Goal: Task Accomplishment & Management: Manage account settings

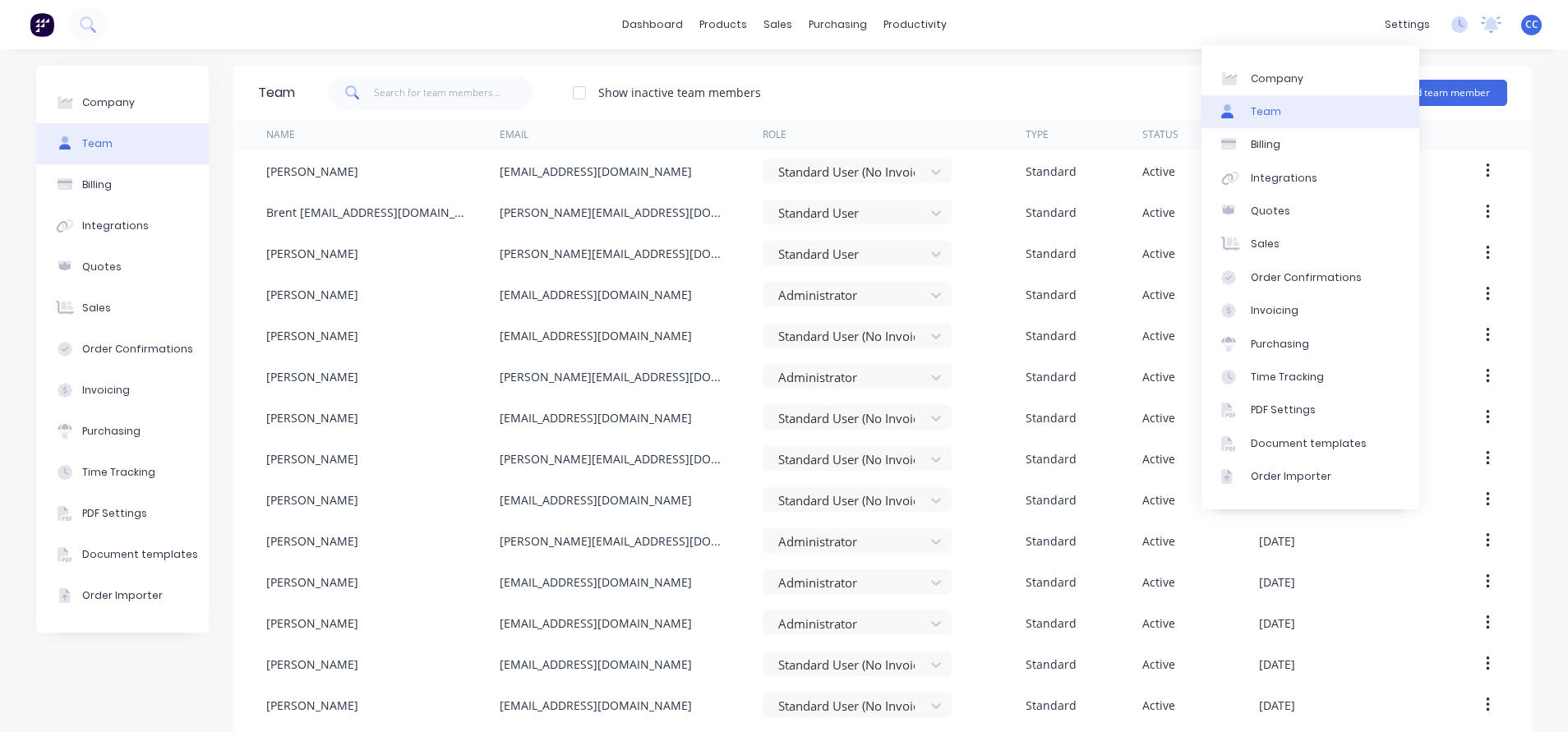
click at [1266, 110] on div "Team" at bounding box center [1265, 111] width 30 height 15
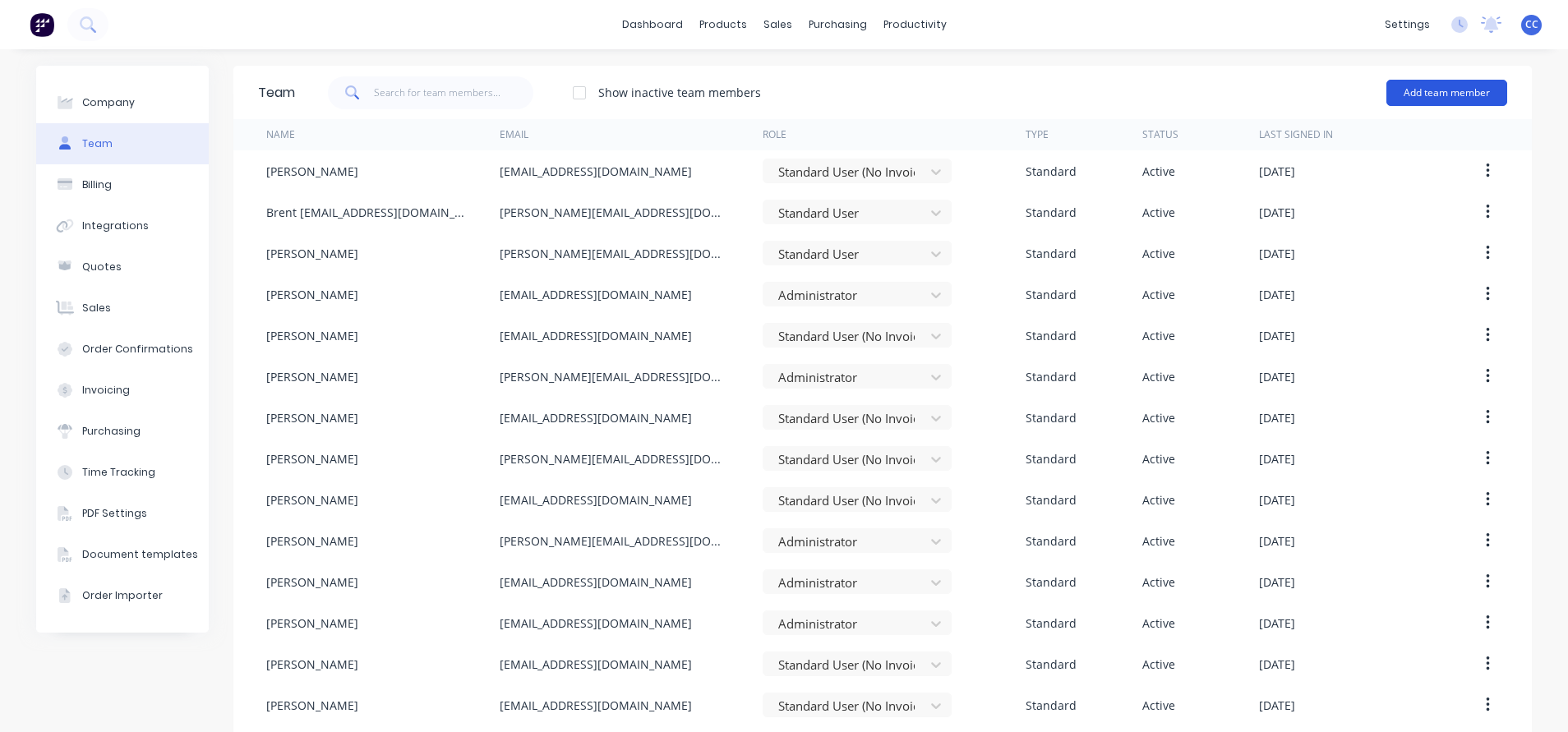
click at [1431, 93] on button "Add team member" at bounding box center [1447, 93] width 121 height 27
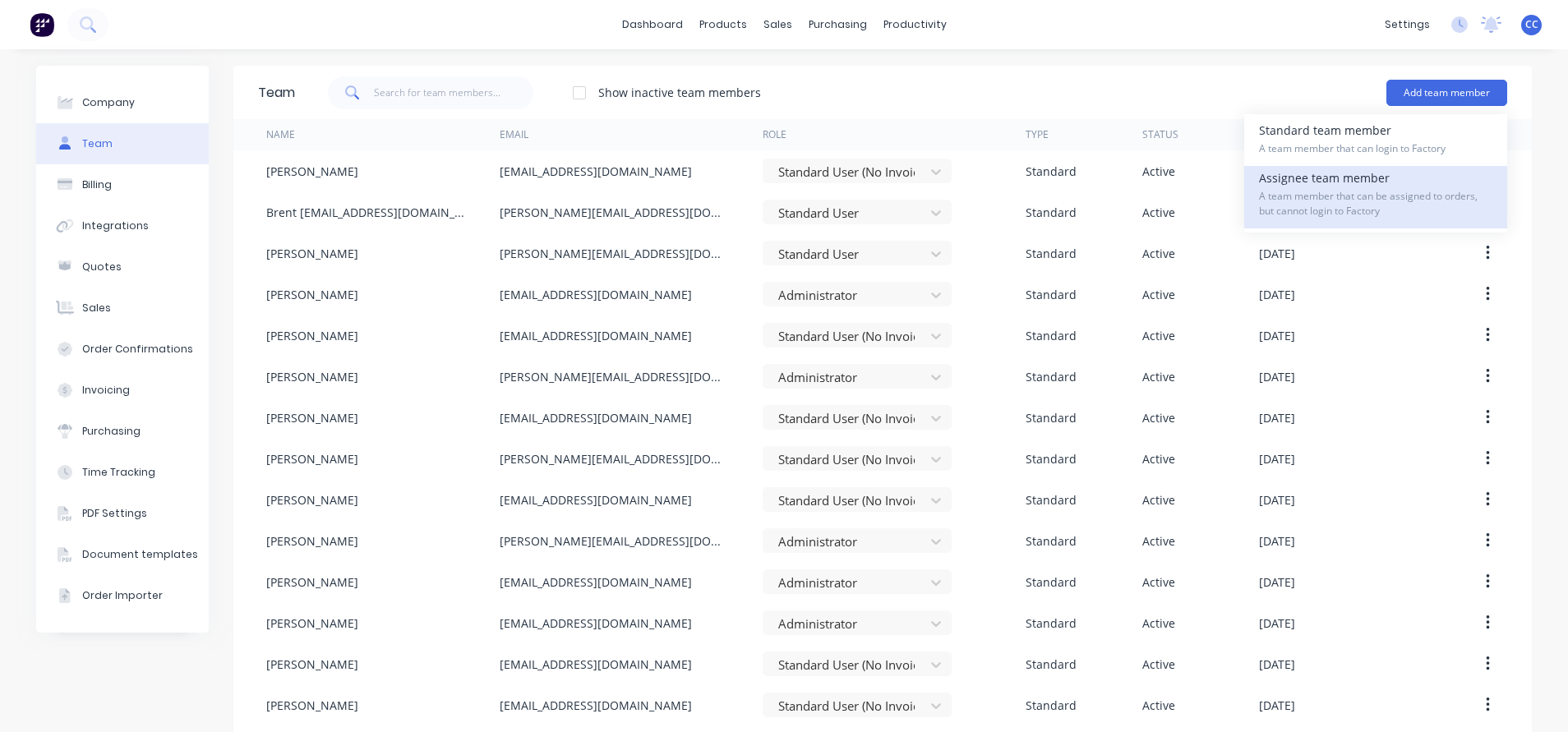
click at [1320, 189] on span "A team member that can be assigned to orders, but cannot login to Factory" at bounding box center [1376, 203] width 234 height 29
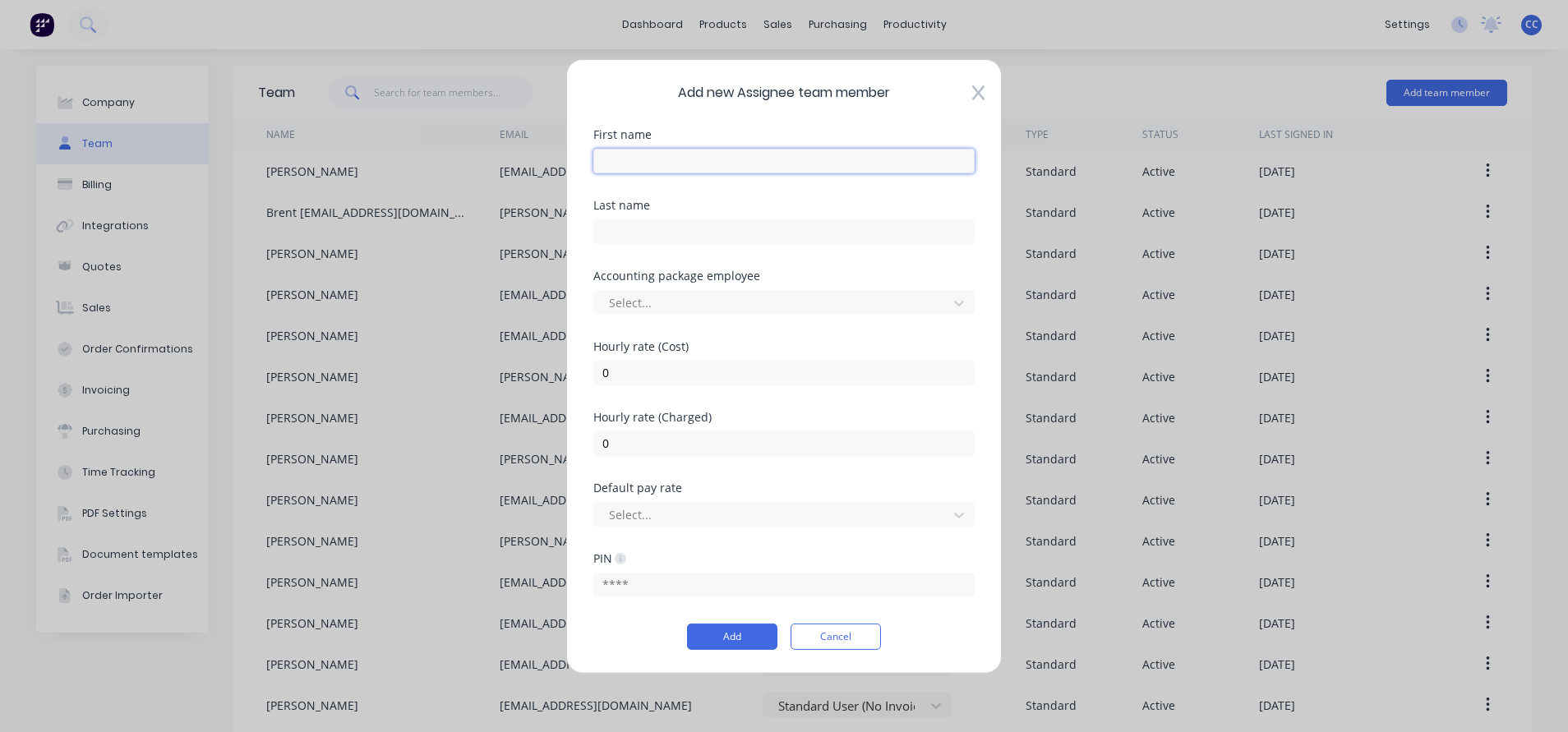
click at [670, 154] on input "text" at bounding box center [784, 160] width 381 height 25
type input "Dee"
type input "Koneti"
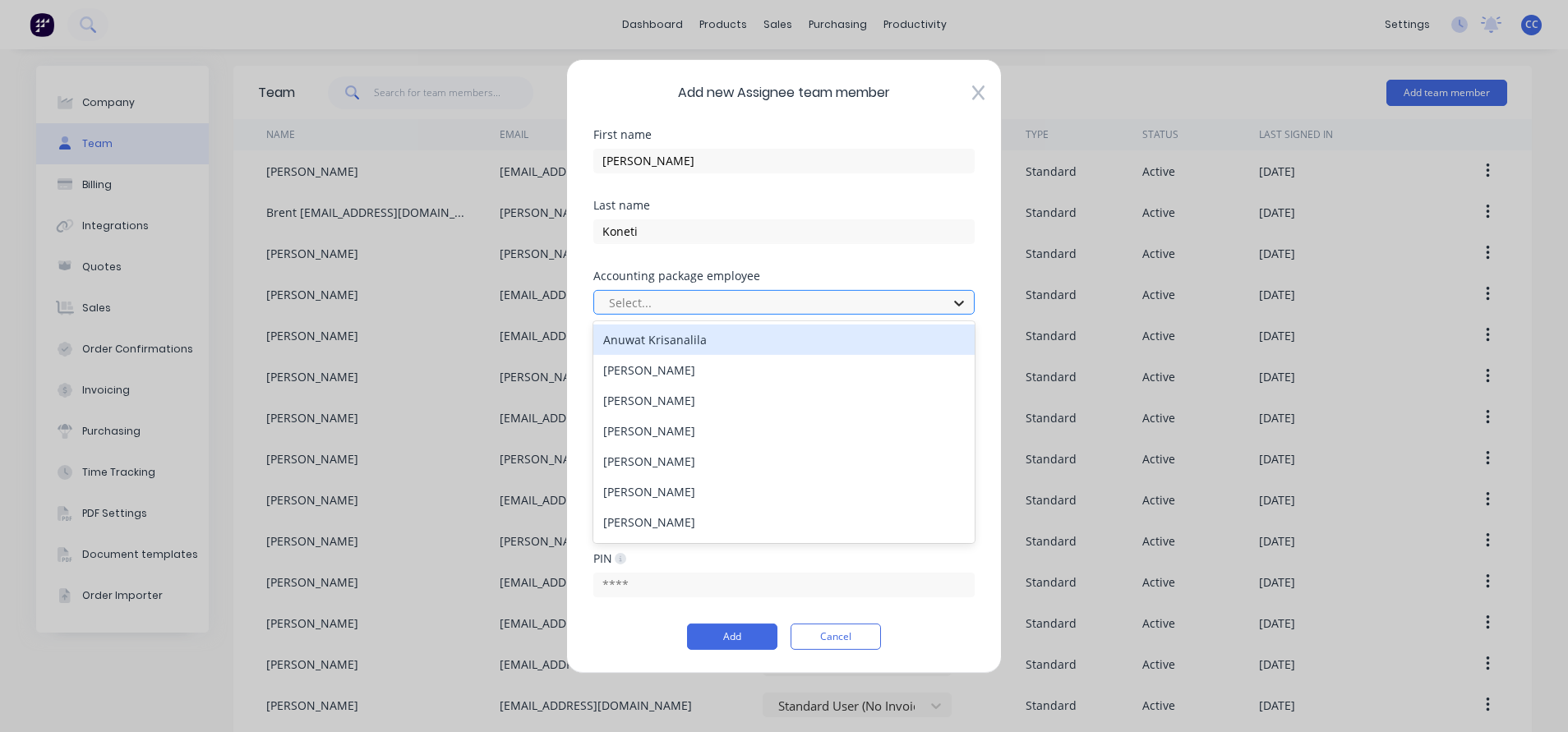
click at [957, 309] on icon at bounding box center [959, 303] width 17 height 17
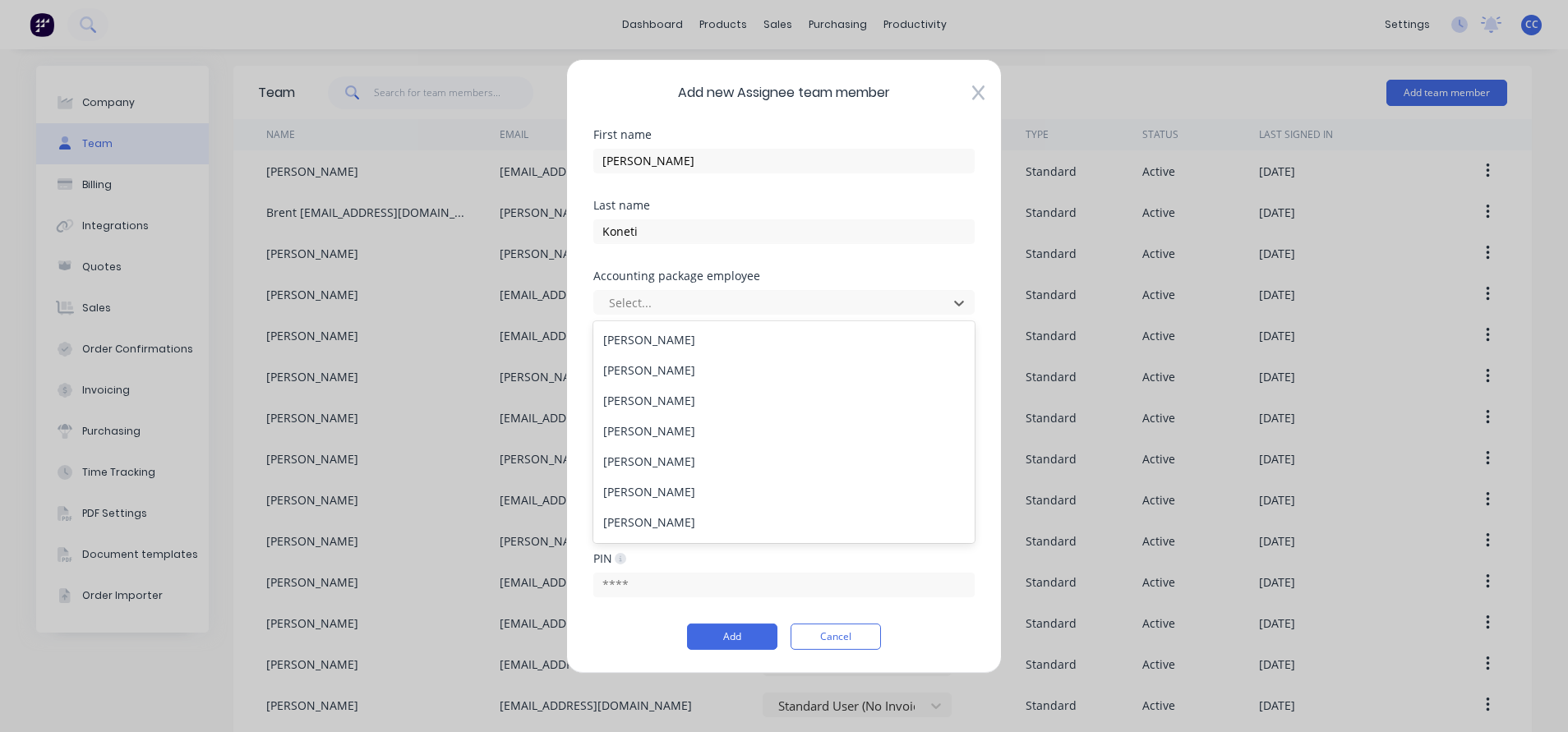
scroll to position [362, 0]
click at [912, 88] on span "Add new Assignee team member" at bounding box center [784, 91] width 381 height 19
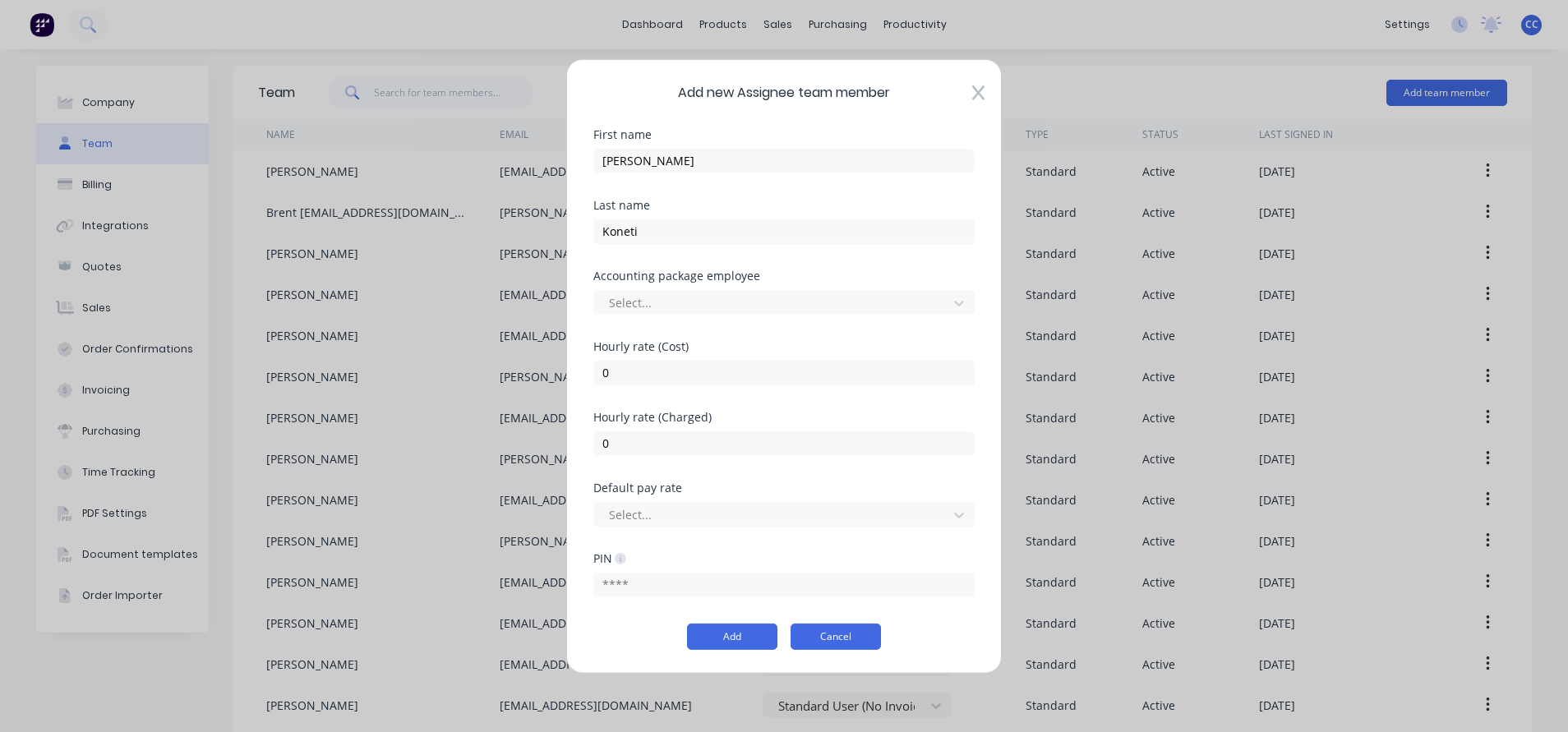
click at [813, 639] on button "Cancel" at bounding box center [836, 636] width 90 height 27
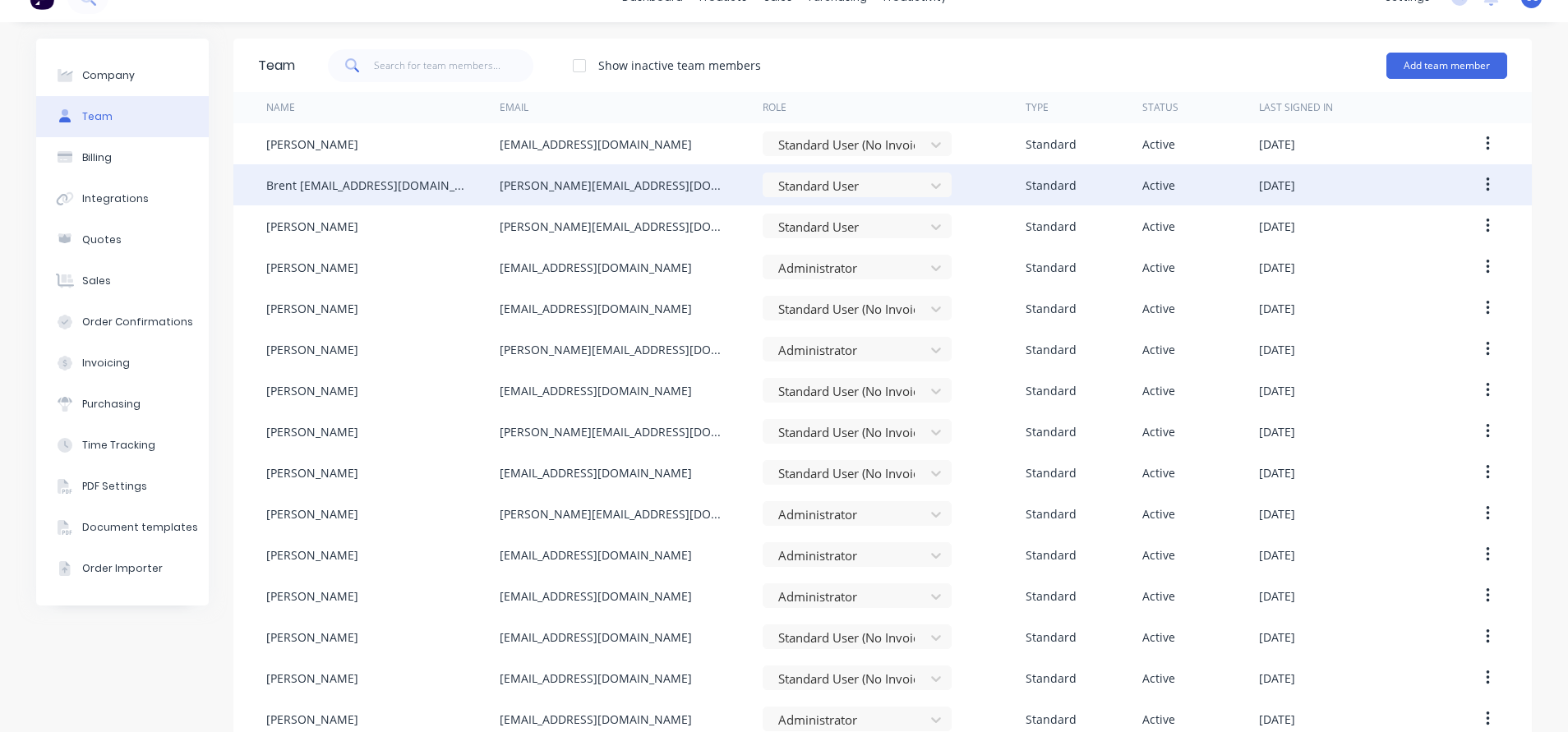
scroll to position [51, 0]
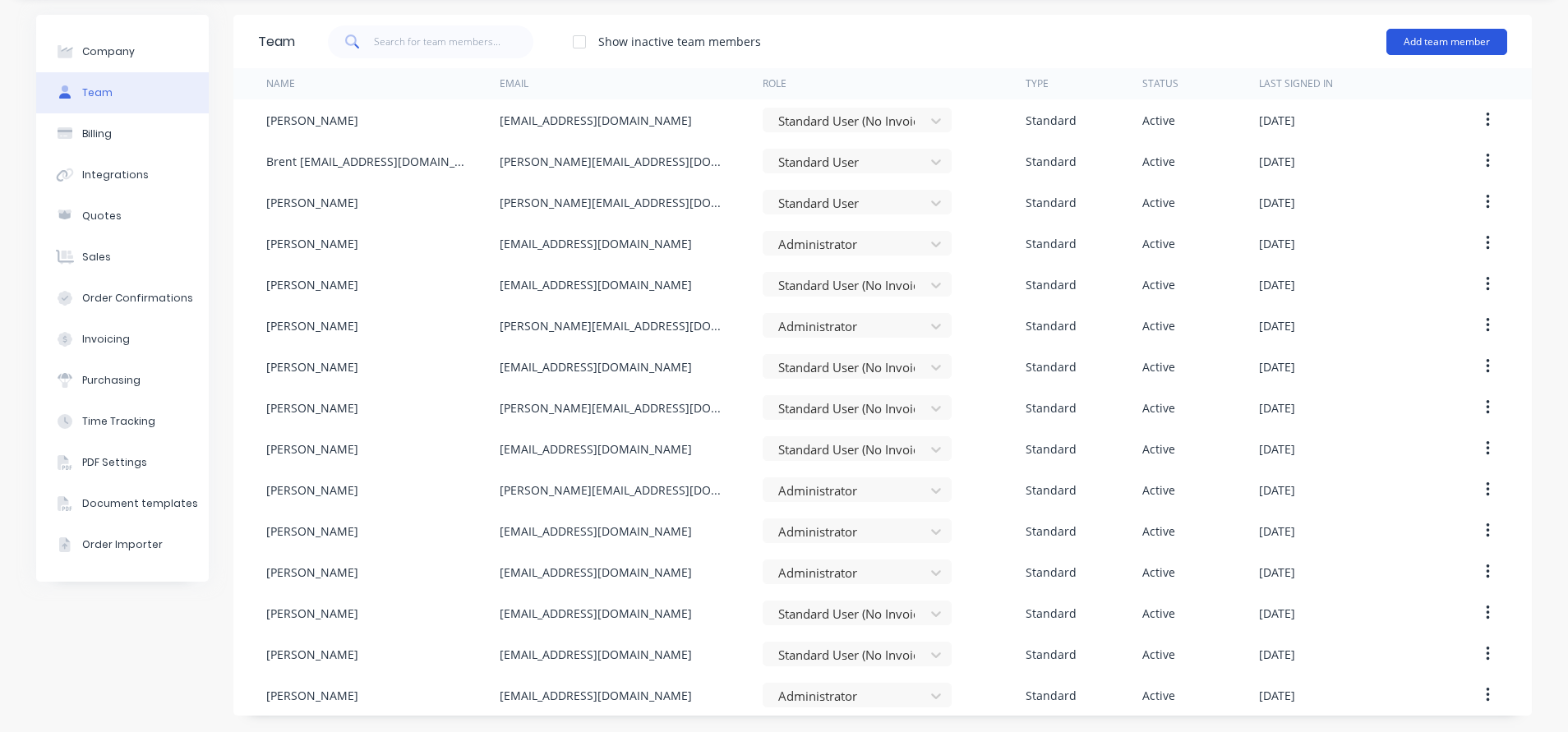
click at [1412, 46] on button "Add team member" at bounding box center [1447, 41] width 121 height 27
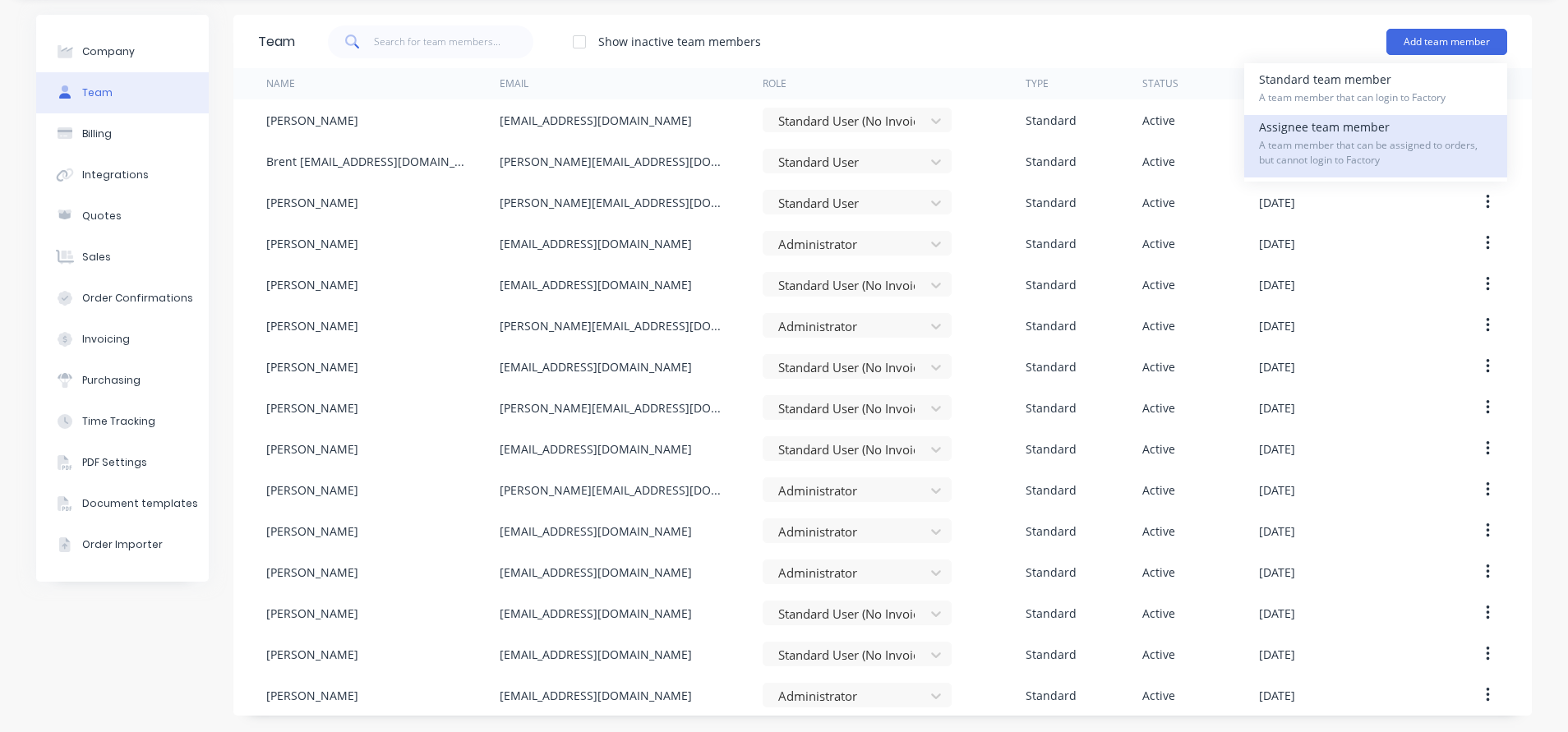
click at [1338, 125] on div "Assignee team member A team member that can be assigned to orders, but cannot l…" at bounding box center [1376, 146] width 234 height 63
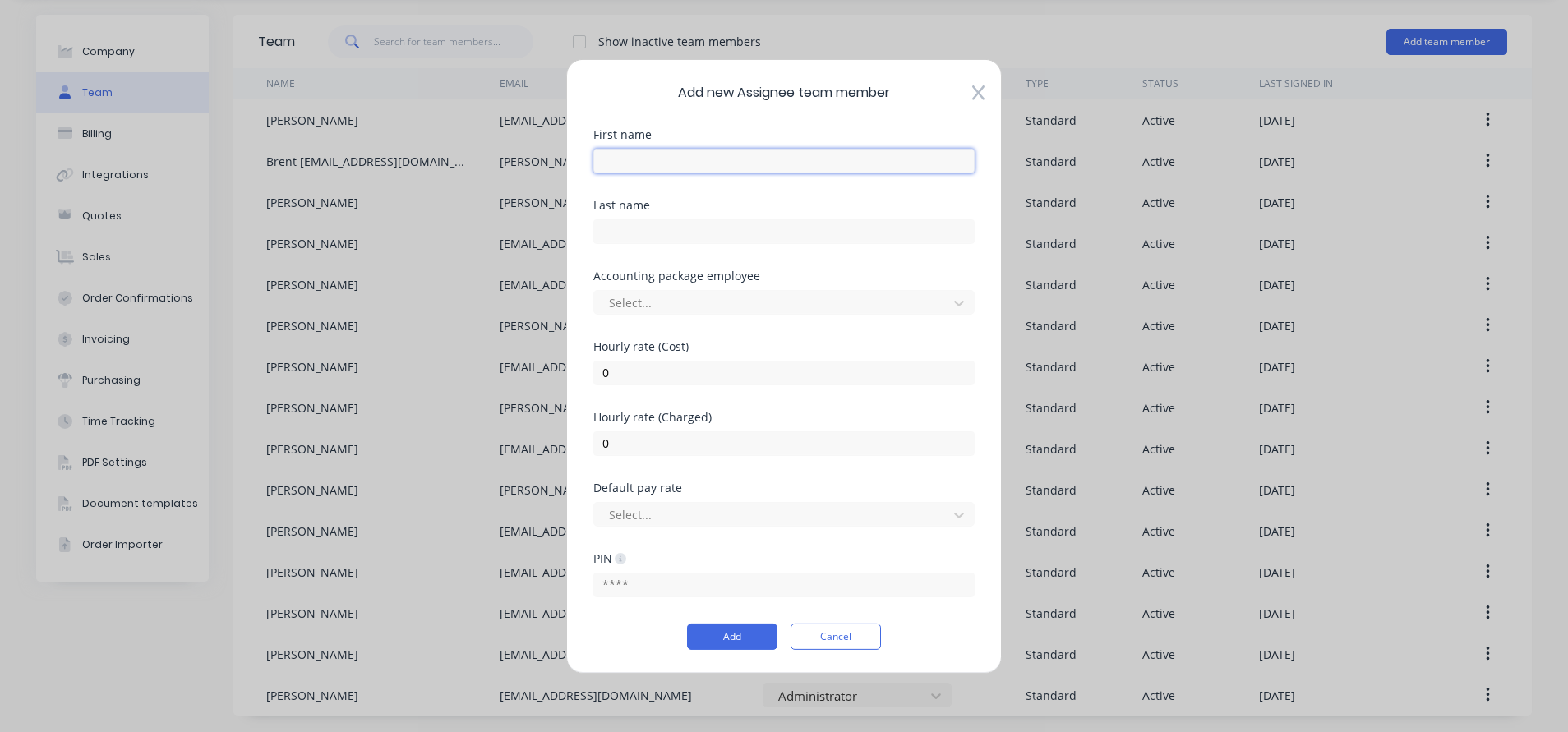
click at [809, 161] on input "text" at bounding box center [784, 160] width 381 height 25
type input "Dee"
type input "Koneti"
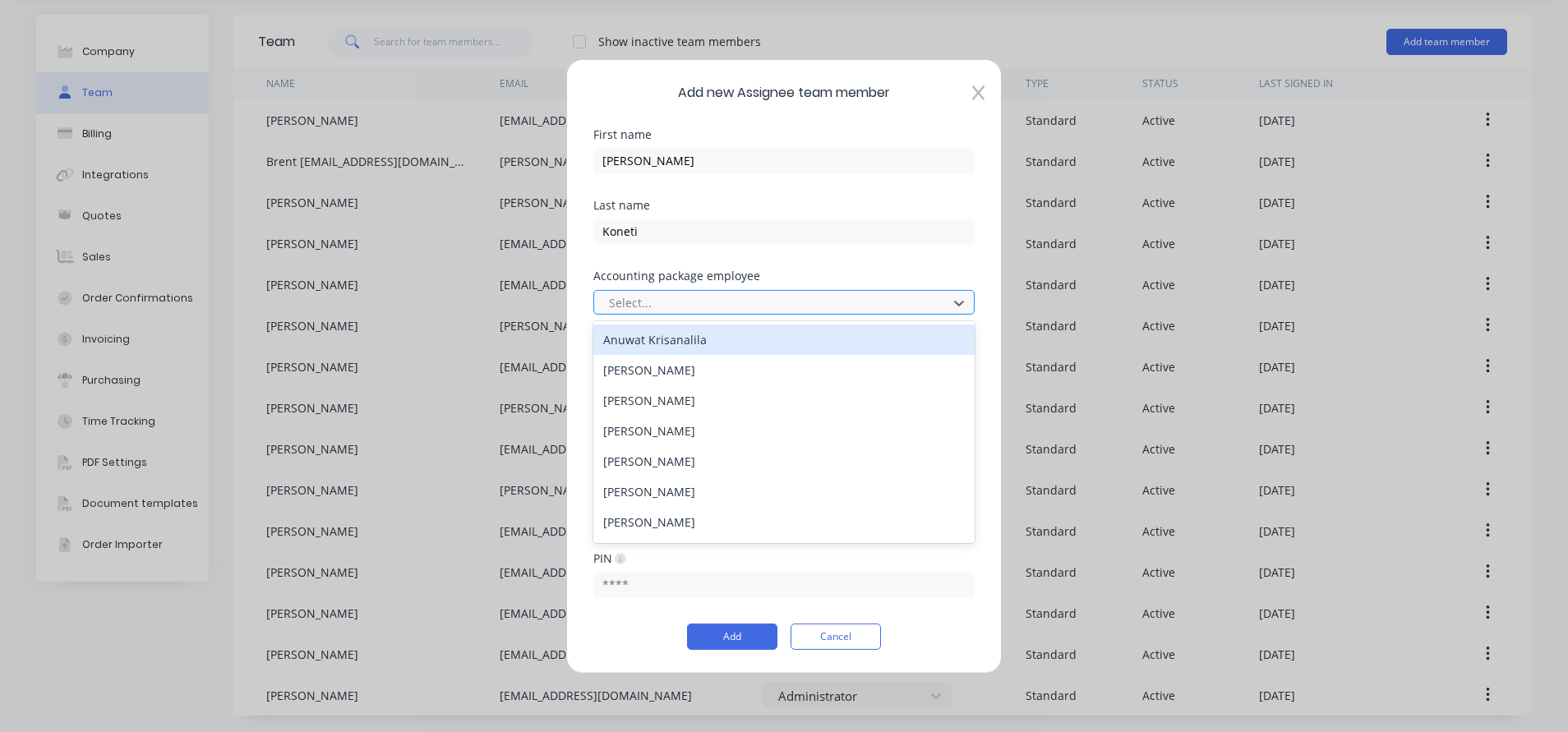
click at [712, 296] on div at bounding box center [773, 303] width 332 height 20
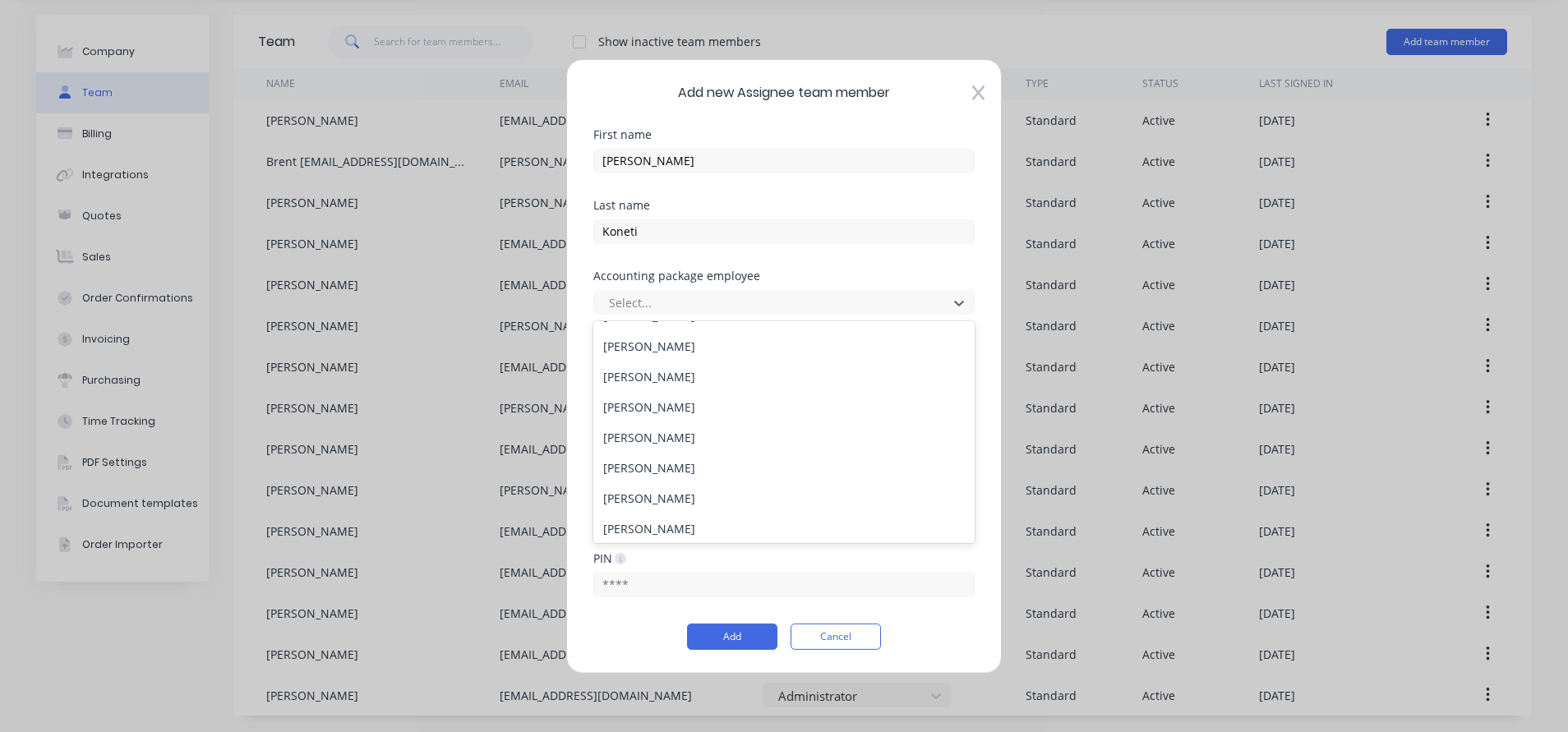
scroll to position [0, 0]
click at [624, 639] on div "Add Cancel" at bounding box center [784, 636] width 381 height 27
click at [857, 646] on button "Cancel" at bounding box center [836, 636] width 90 height 27
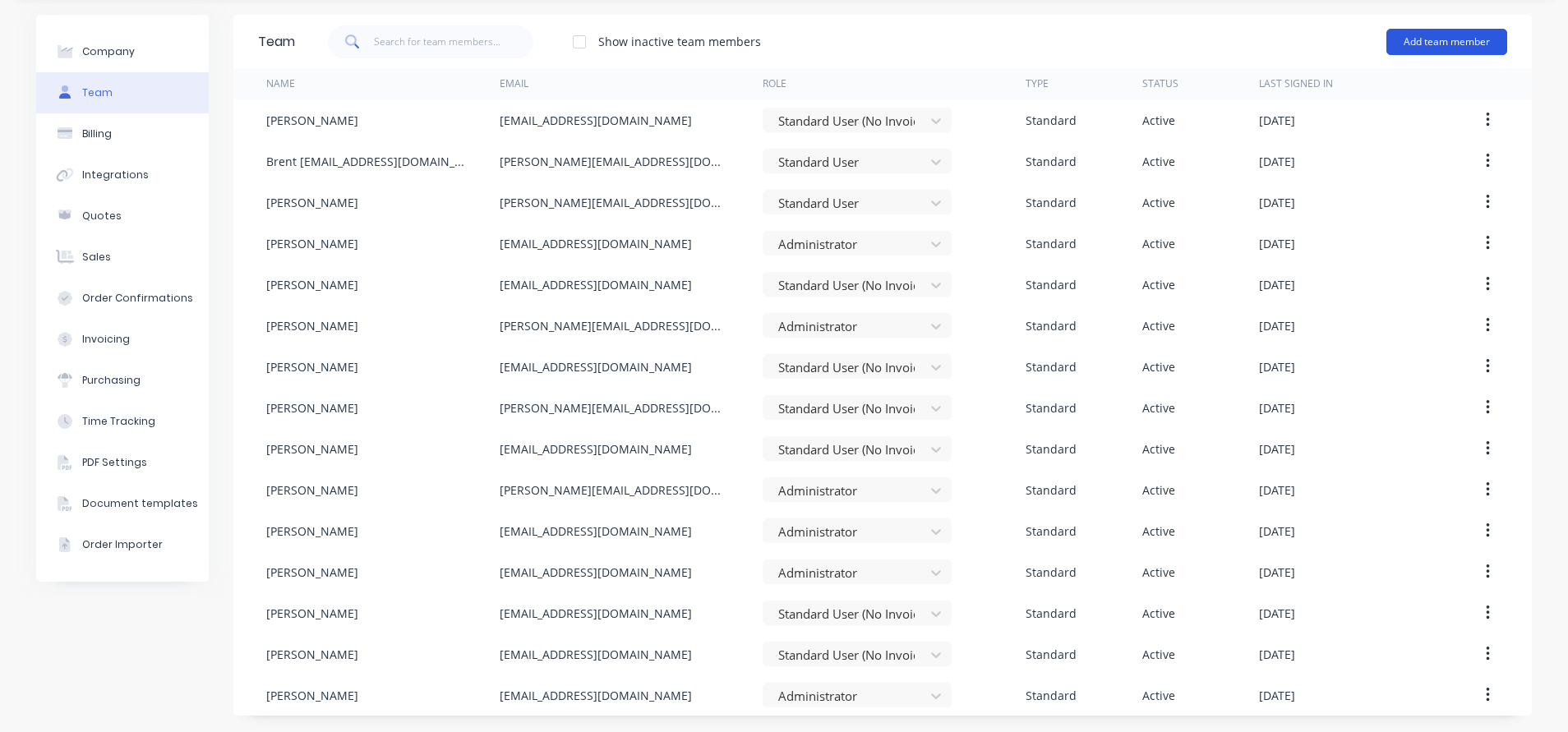
click at [1416, 40] on button "Add team member" at bounding box center [1447, 41] width 121 height 27
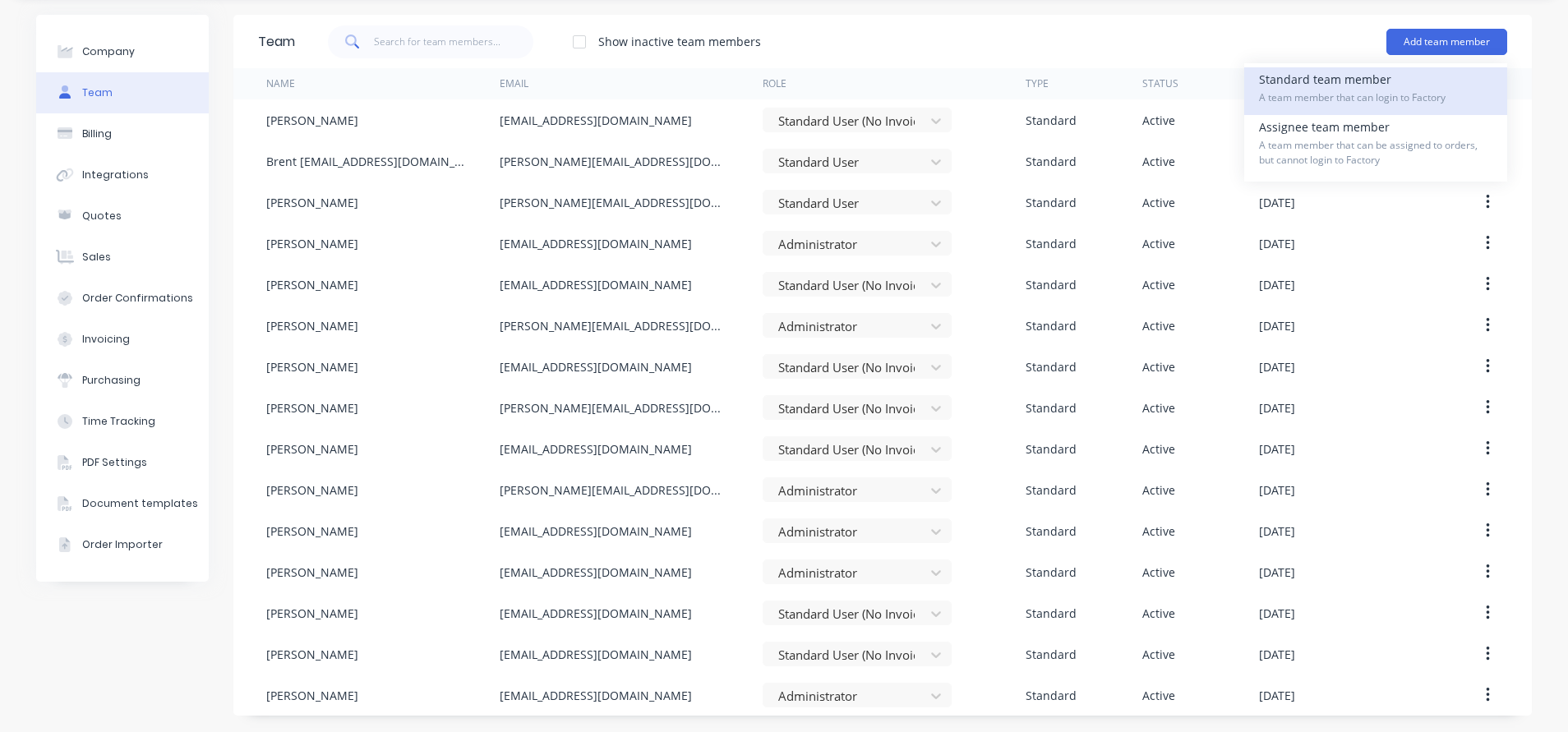
click at [1327, 95] on span "A team member that can login to Factory" at bounding box center [1376, 97] width 234 height 15
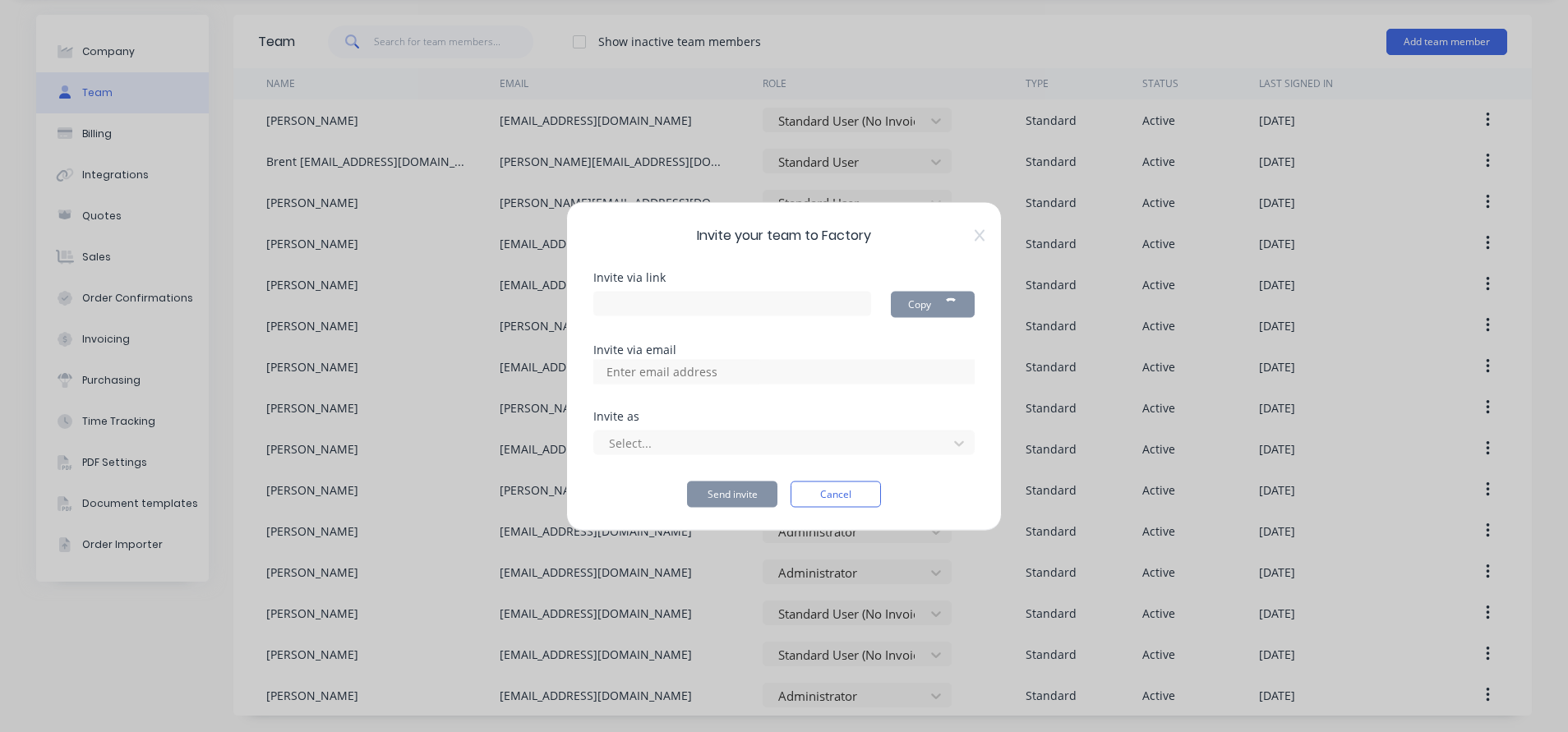
type input "https://app.factory.app/invite/b8Vcr435"
click at [684, 365] on input at bounding box center [679, 371] width 165 height 25
type input "[PERSON_NAME][EMAIL_ADDRESS][DOMAIN_NAME]"
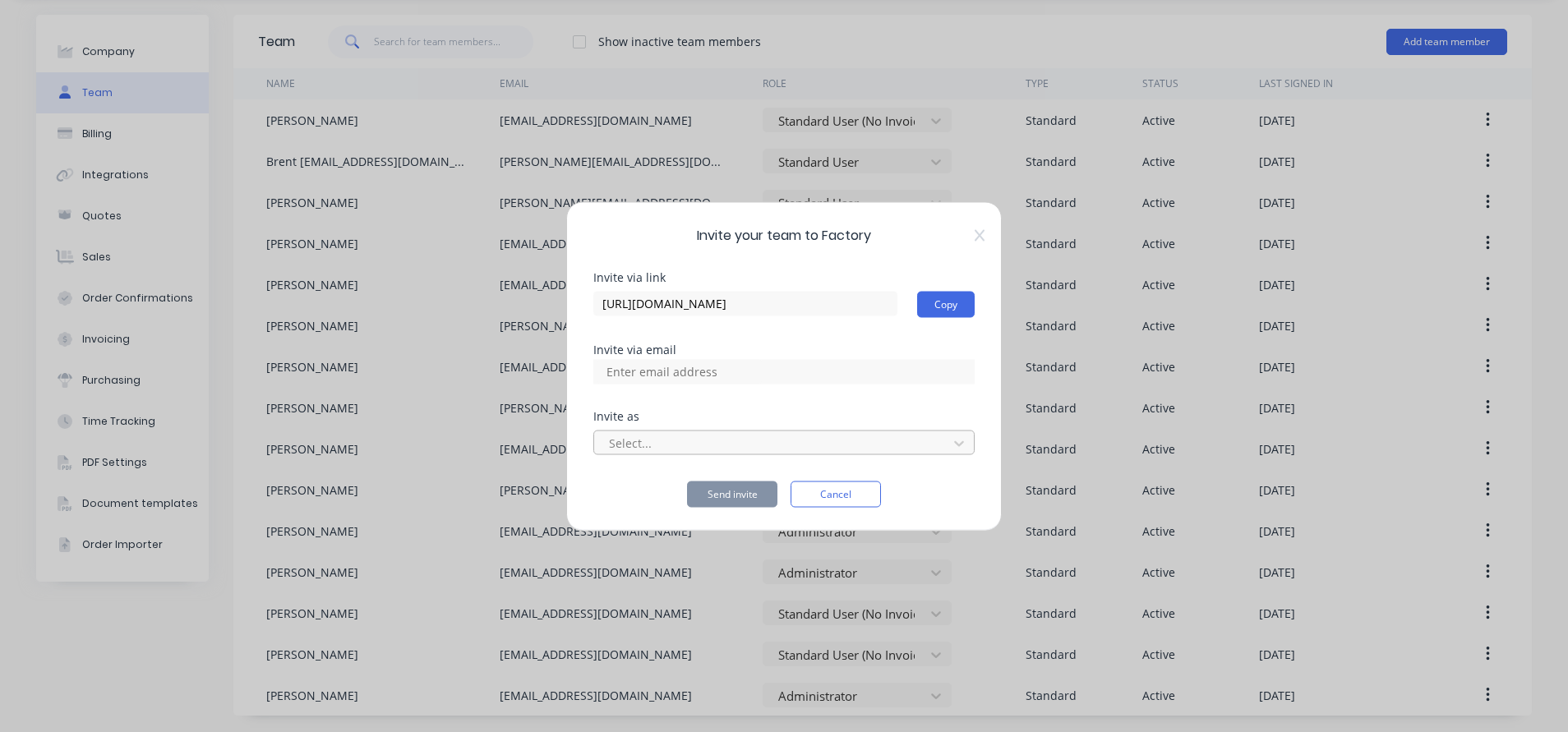
click at [874, 436] on div at bounding box center [773, 443] width 332 height 20
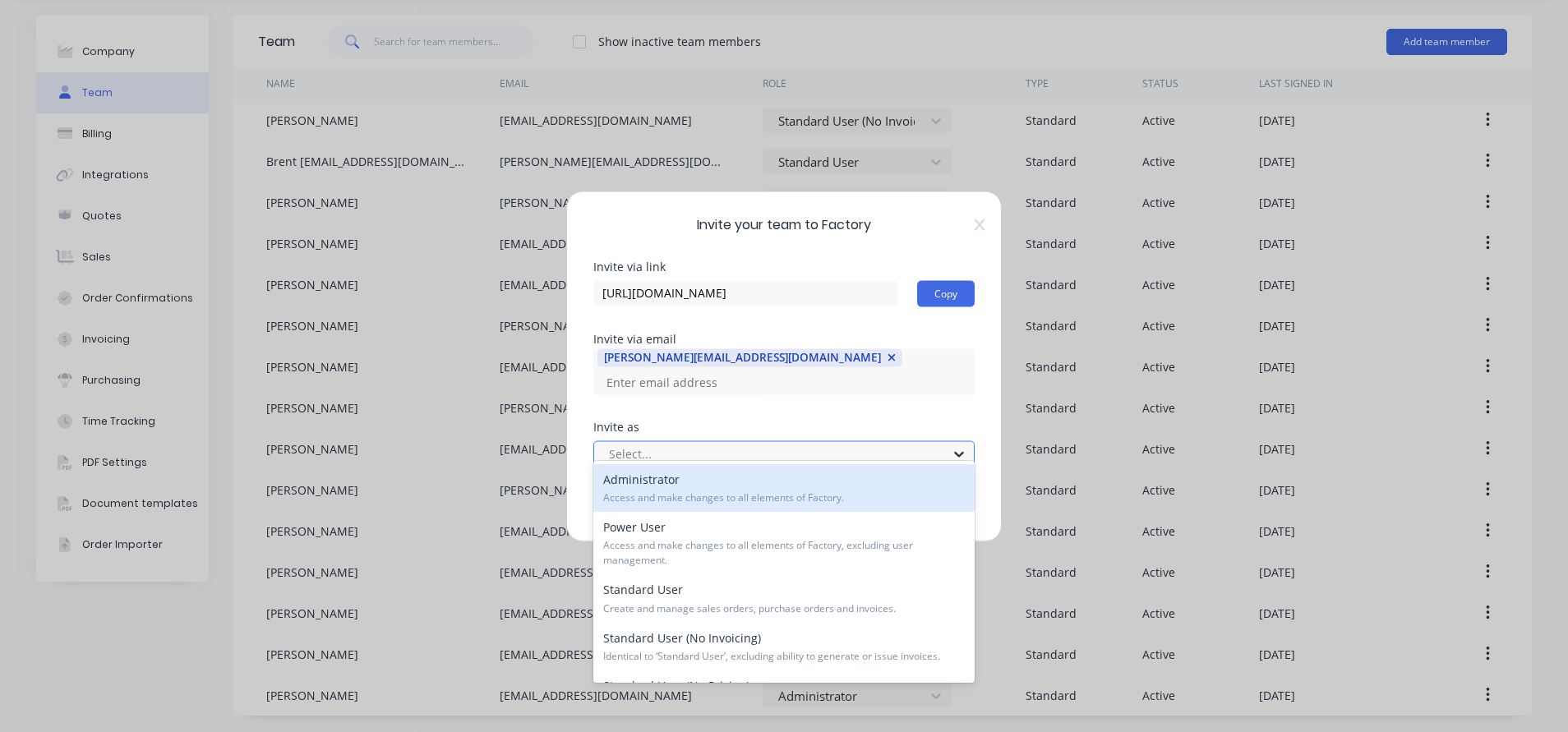
click at [947, 442] on div at bounding box center [959, 453] width 29 height 27
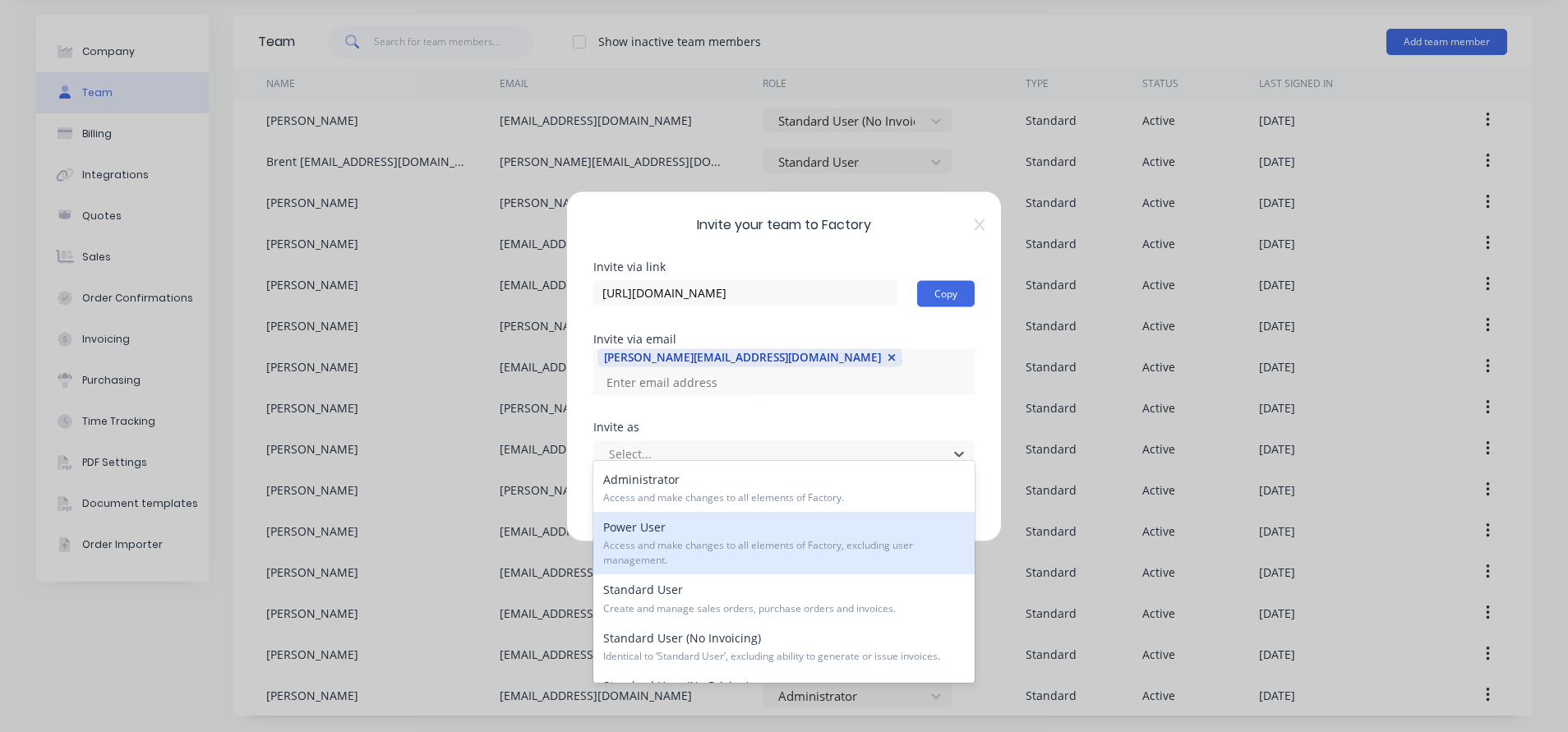
click at [818, 542] on span "Access and make changes to all elements of Factory, excluding user management." at bounding box center [784, 553] width 362 height 29
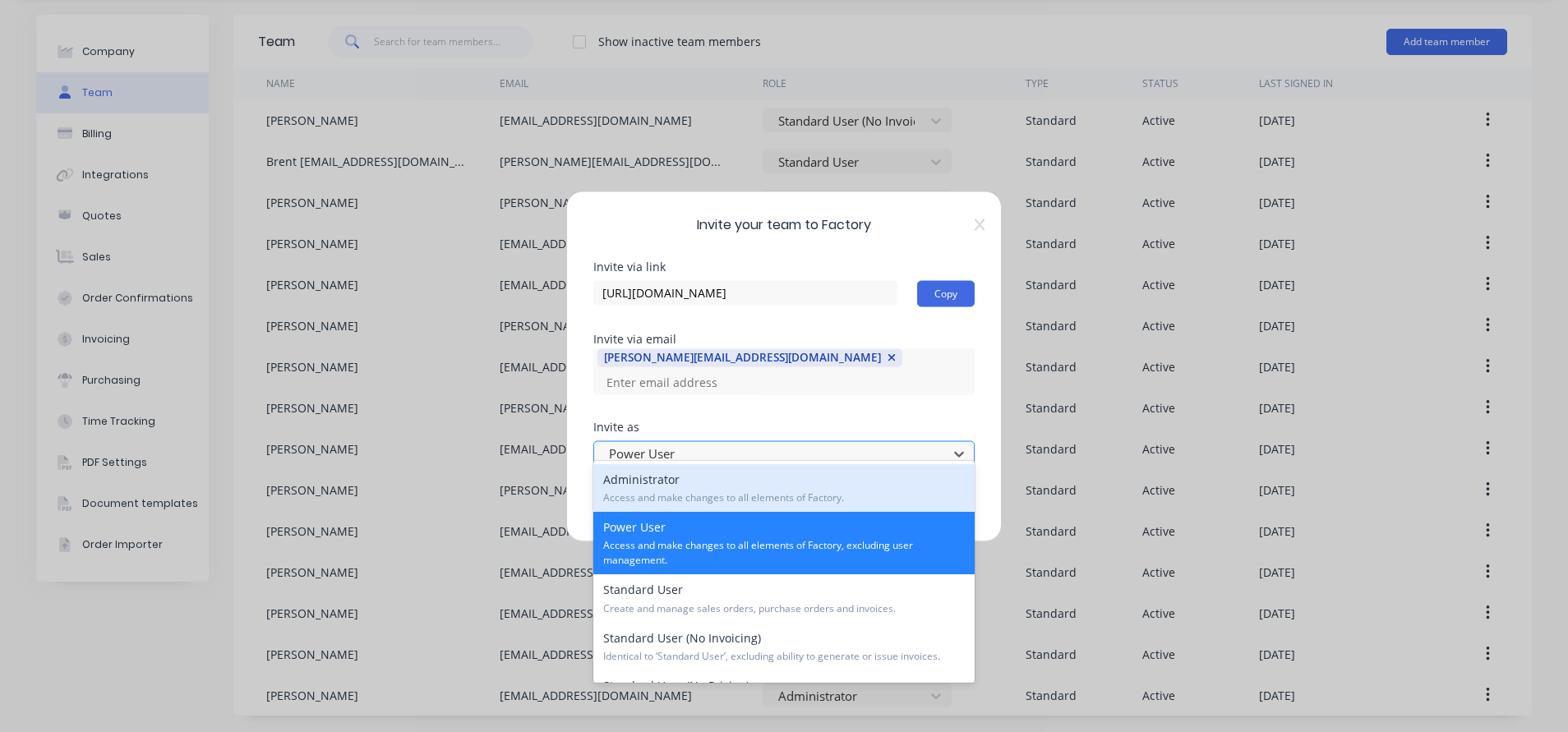
click at [790, 444] on div at bounding box center [773, 453] width 332 height 20
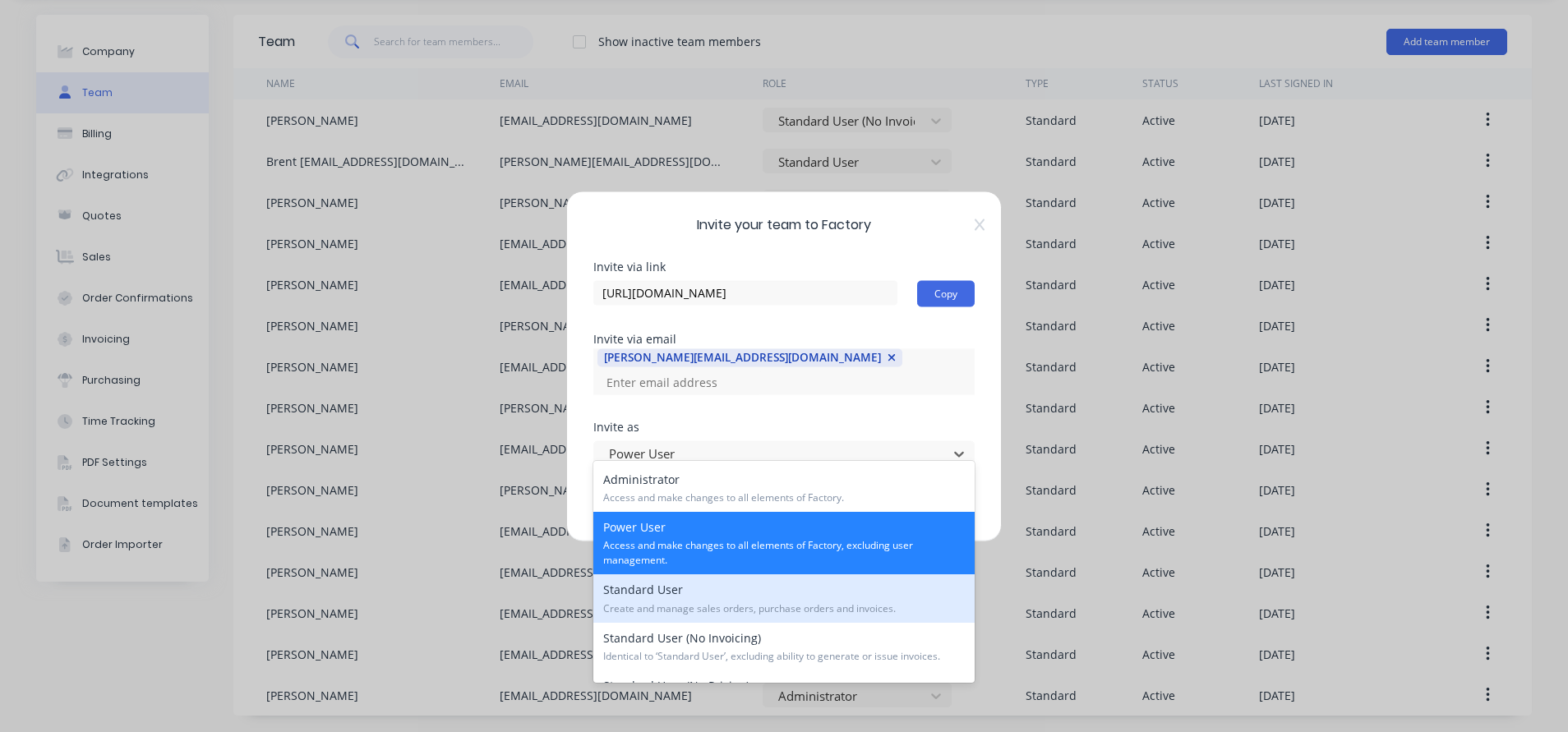
click at [915, 603] on span "Create and manage sales orders, purchase orders and invoices." at bounding box center [784, 609] width 362 height 15
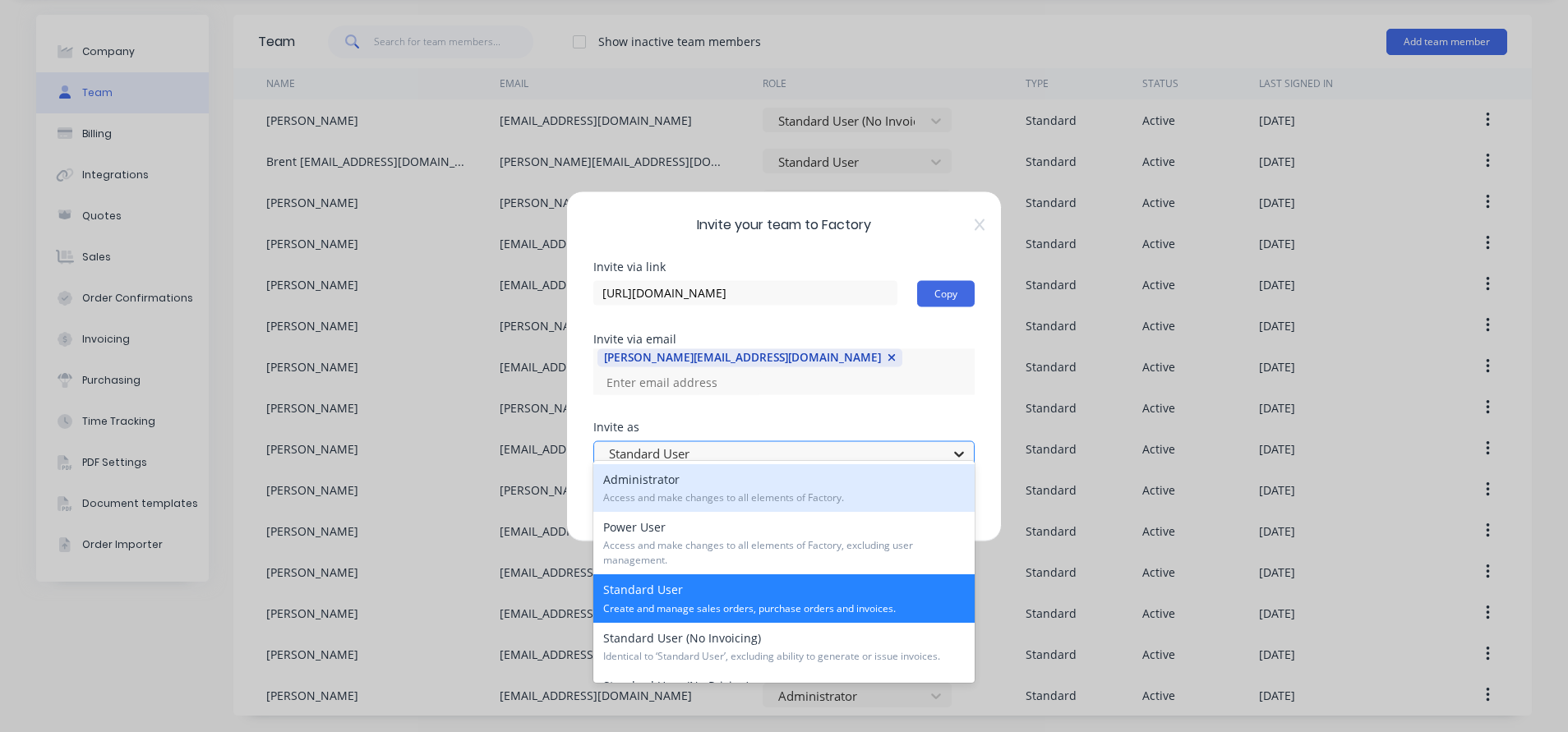
click at [955, 450] on icon at bounding box center [959, 453] width 17 height 17
click at [880, 486] on div "Administrator Access and make changes to all elements of Factory." at bounding box center [784, 488] width 381 height 48
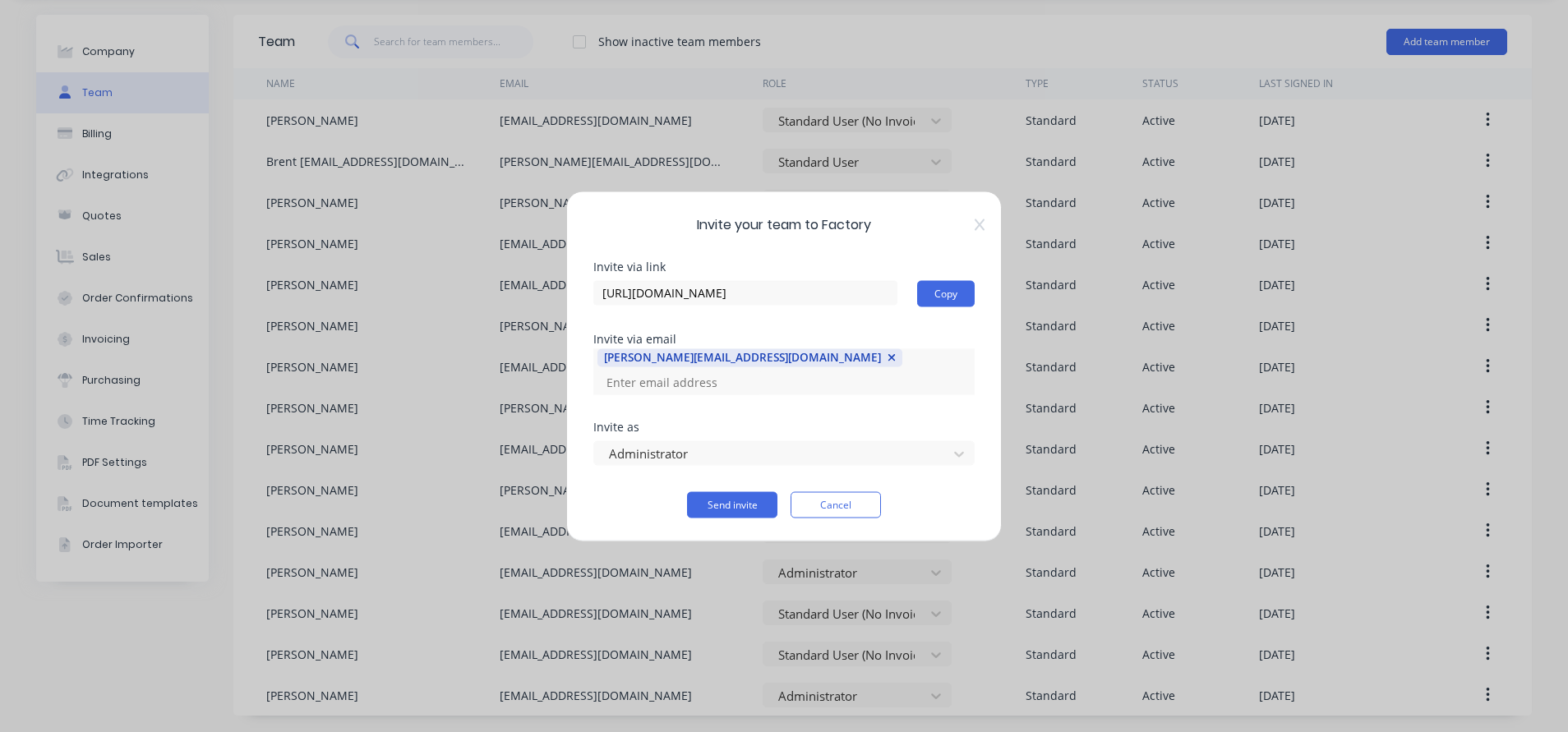
click at [836, 436] on div "Administrator" at bounding box center [784, 450] width 381 height 29
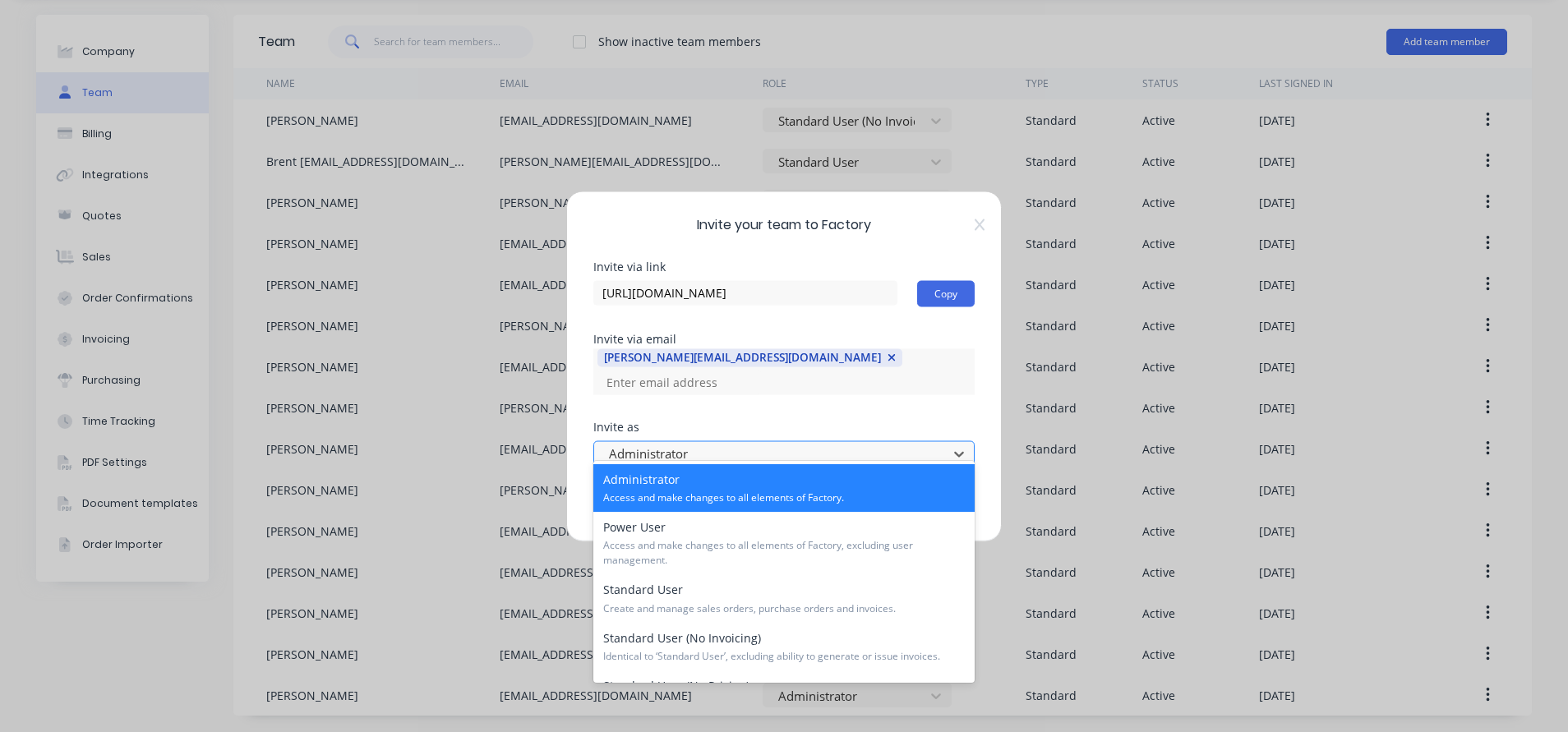
click at [846, 445] on div at bounding box center [773, 453] width 332 height 20
click at [920, 503] on span "Access and make changes to all elements of Factory." at bounding box center [784, 498] width 362 height 15
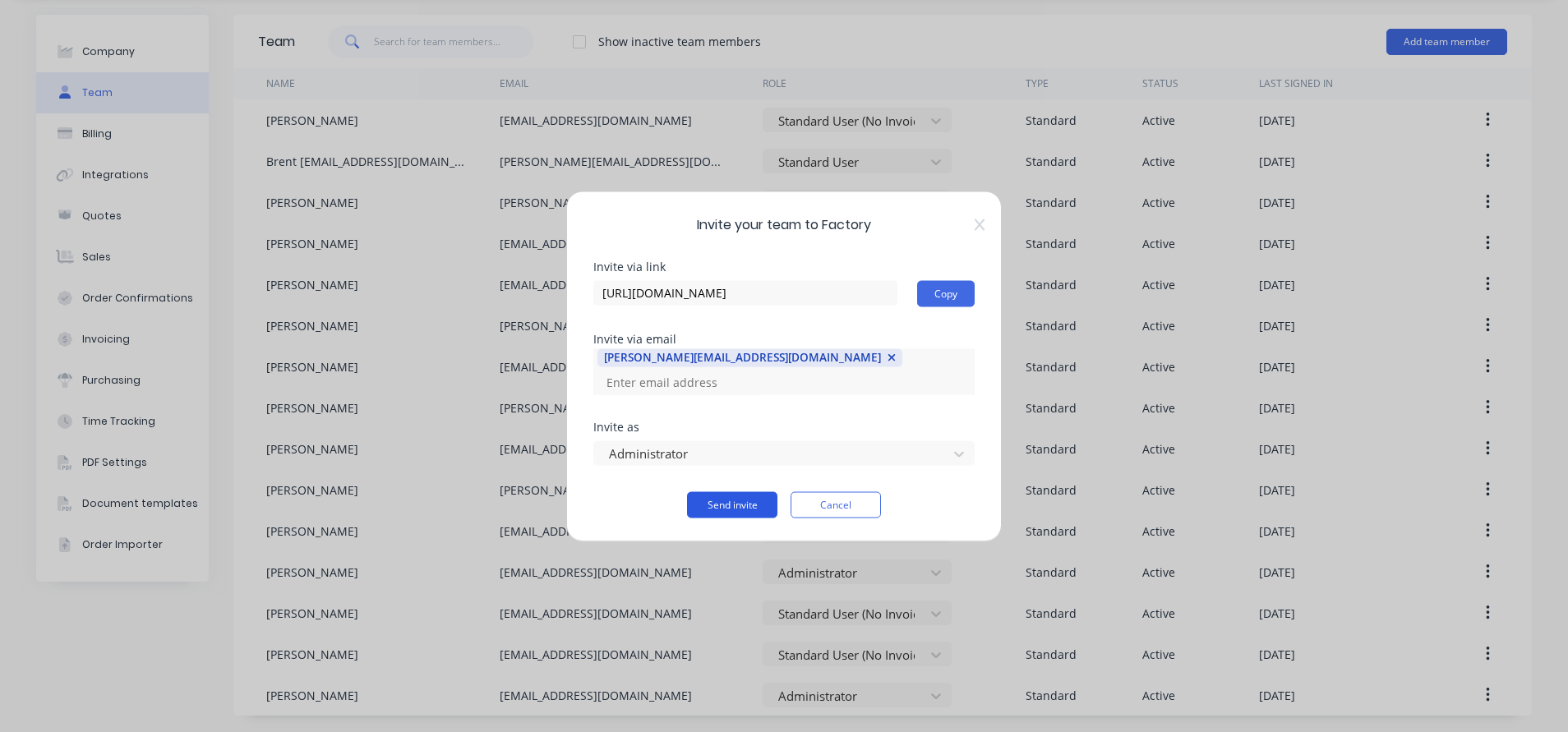
click at [737, 491] on button "Send invite" at bounding box center [732, 504] width 90 height 27
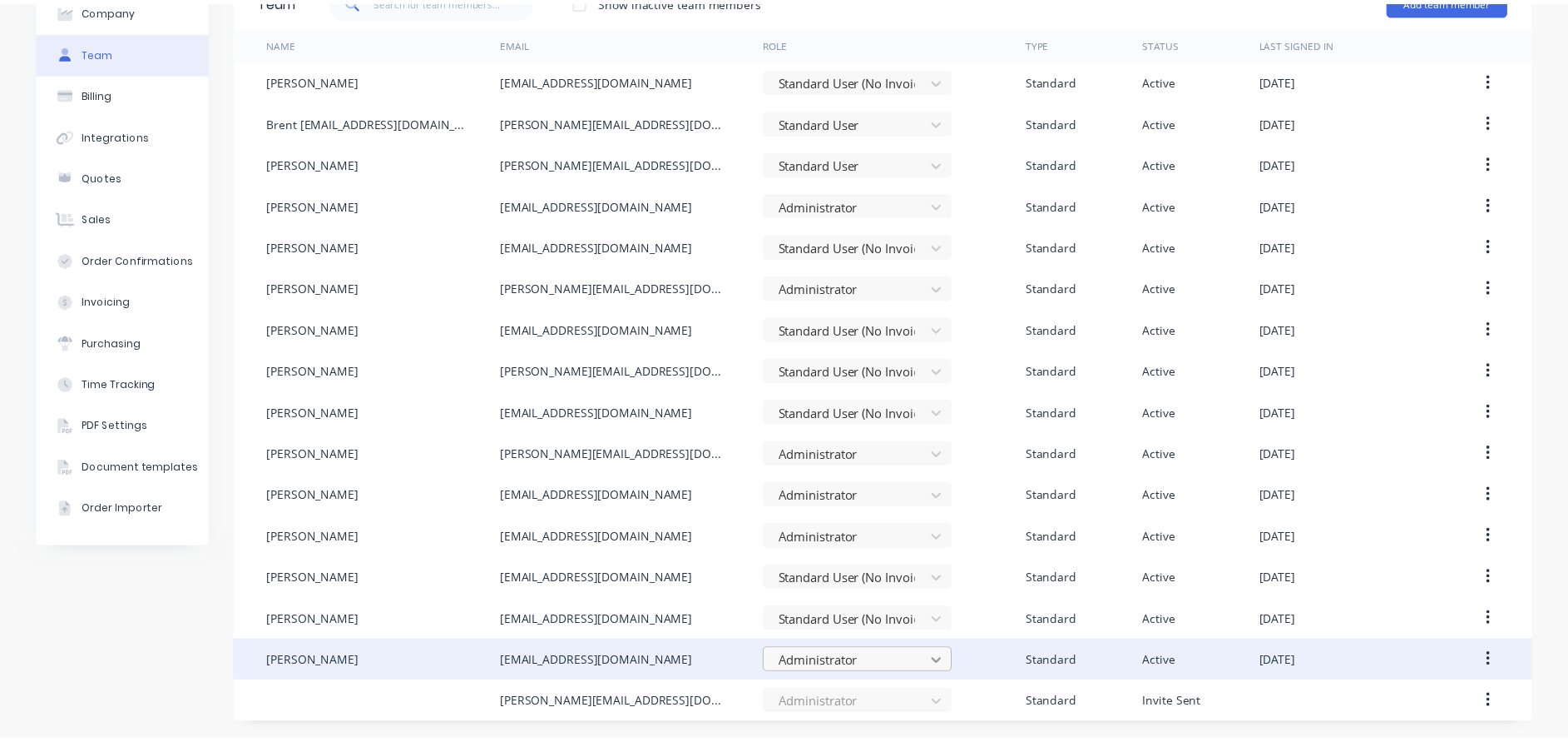
scroll to position [190, 0]
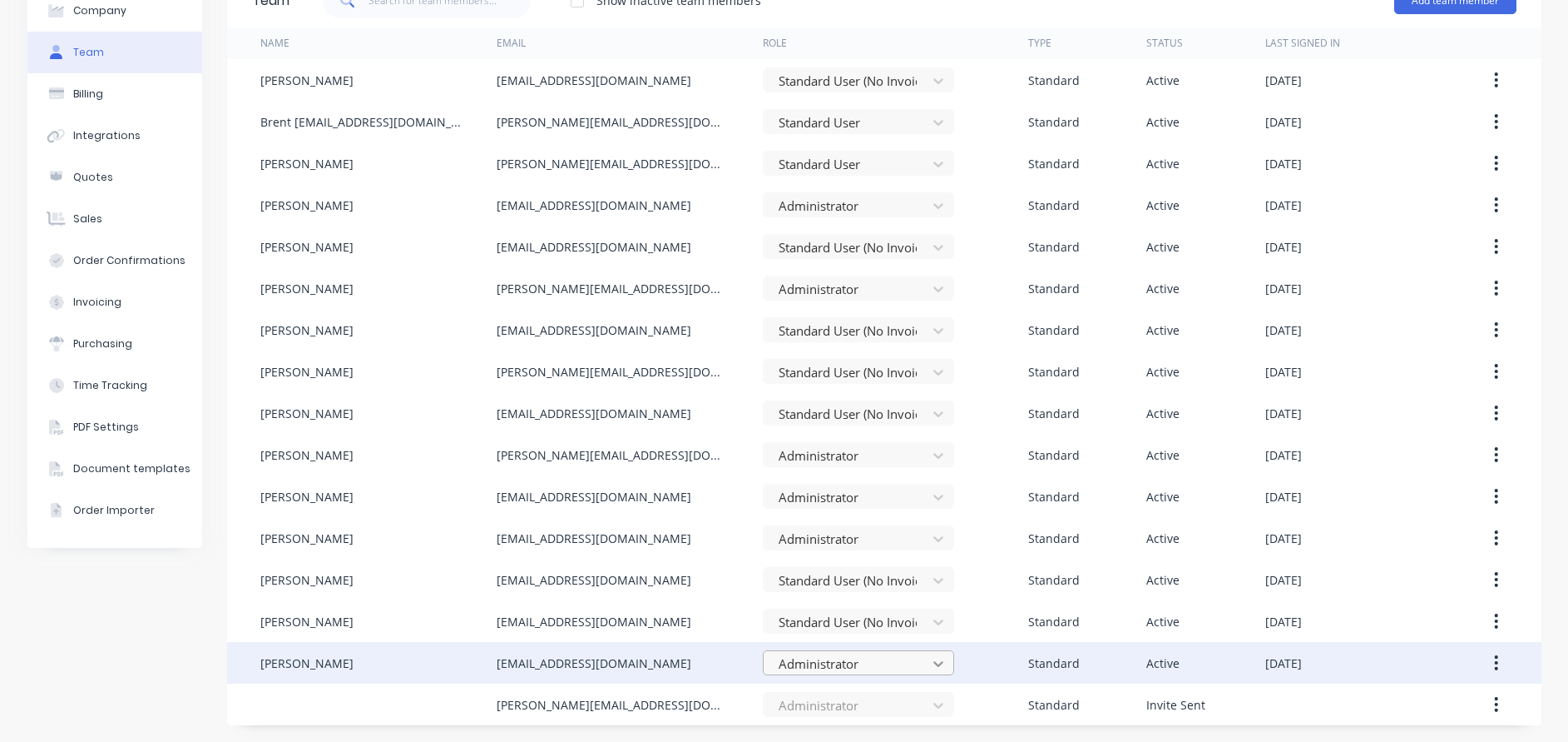
click at [946, 666] on body "dashboard products sales purchasing productivity dashboard products Product Cat…" at bounding box center [784, 371] width 1568 height 742
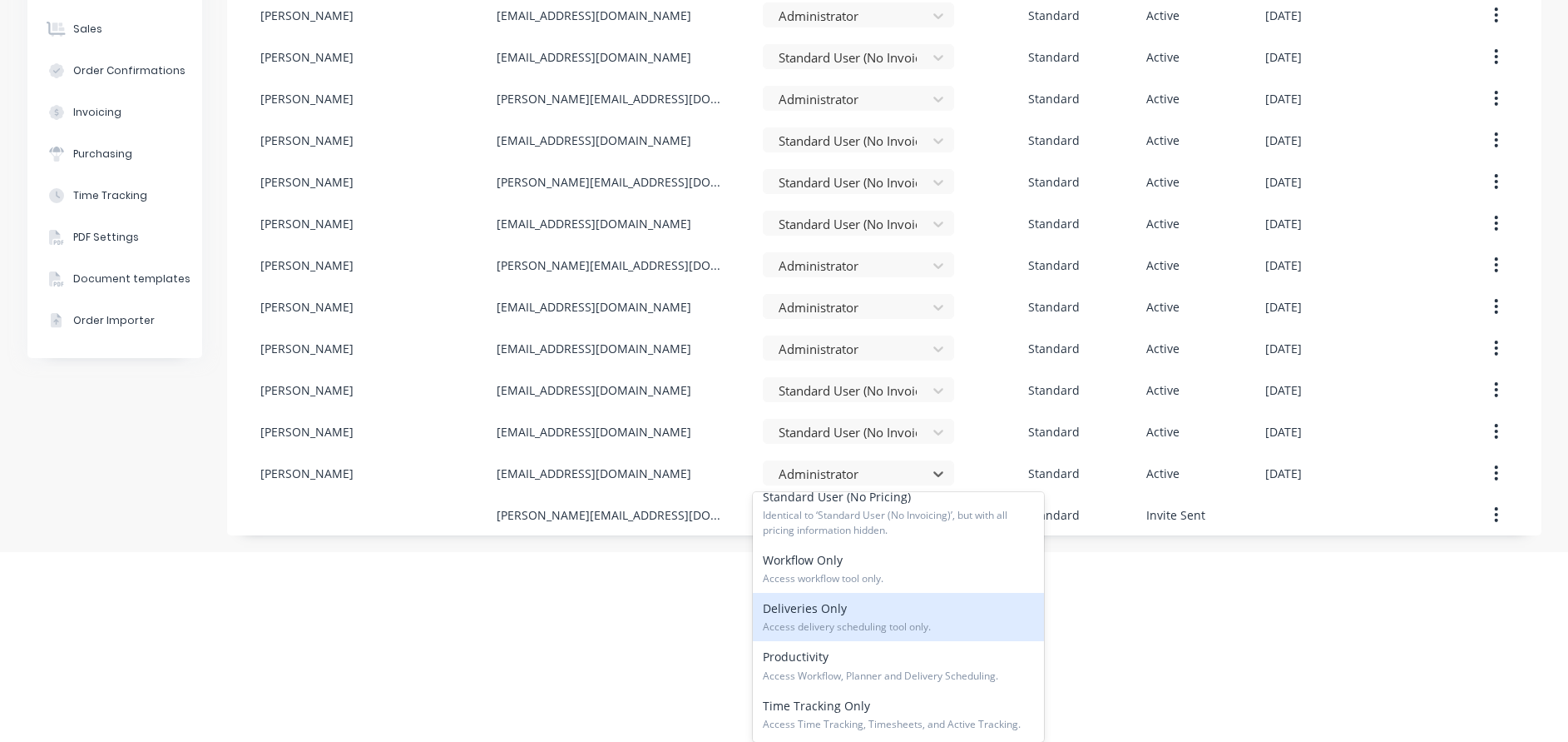
scroll to position [144, 0]
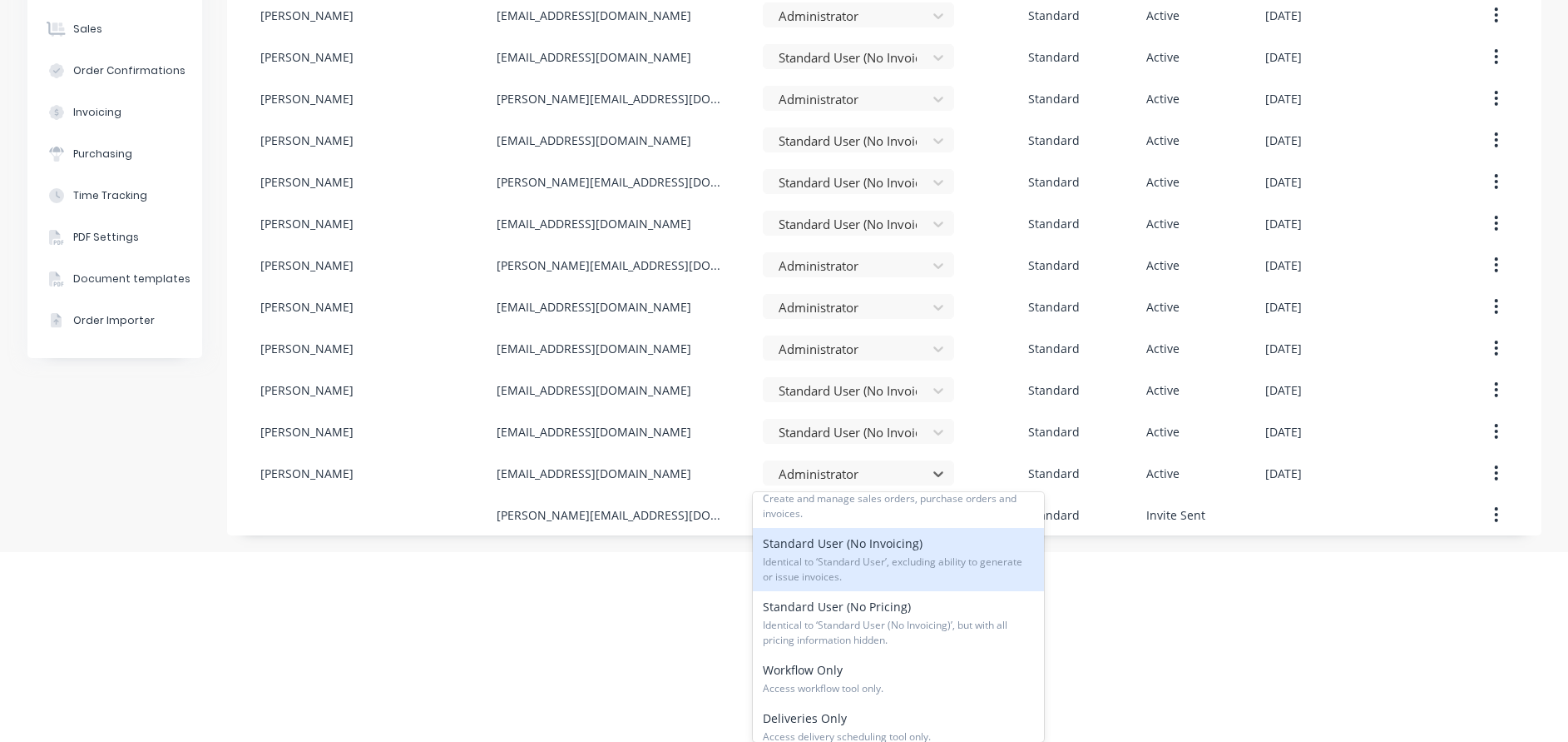
click at [957, 557] on span "Identical to ‘Standard User’, excluding ability to generate or issue invoices." at bounding box center [898, 570] width 271 height 30
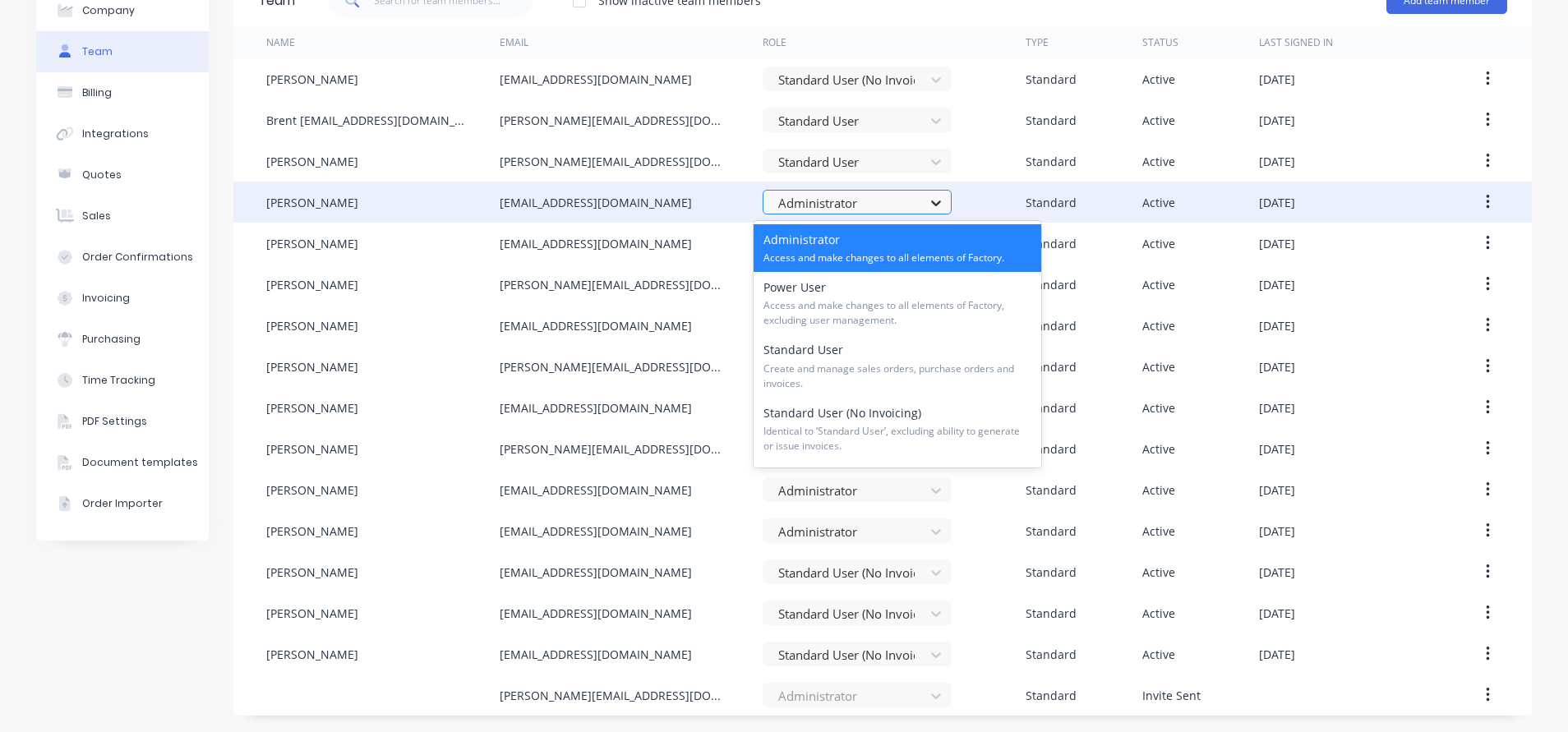
click at [928, 204] on icon at bounding box center [936, 203] width 17 height 17
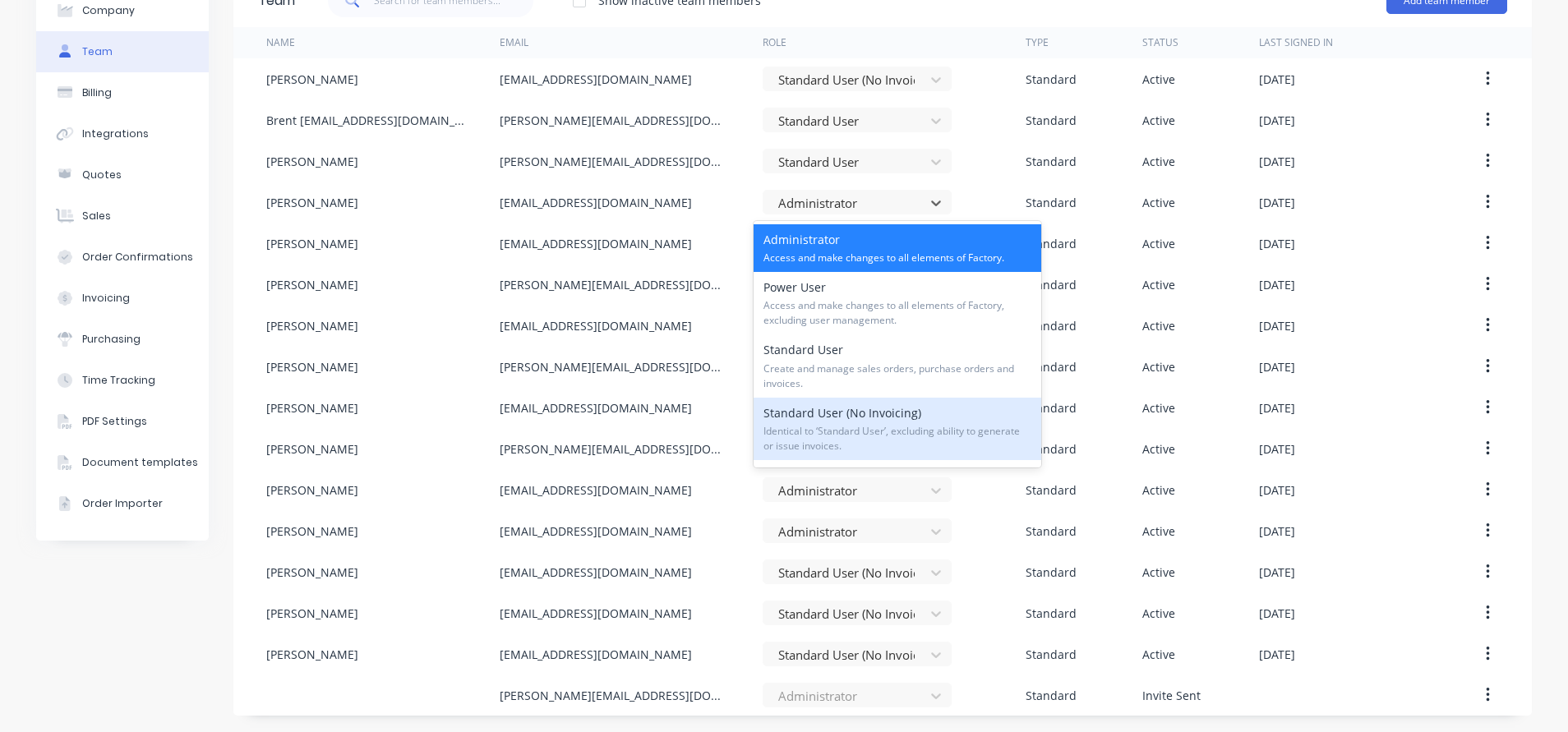
click at [884, 421] on div "Standard User (No Invoicing) Identical to ‘Standard User’, excluding ability to…" at bounding box center [897, 429] width 288 height 63
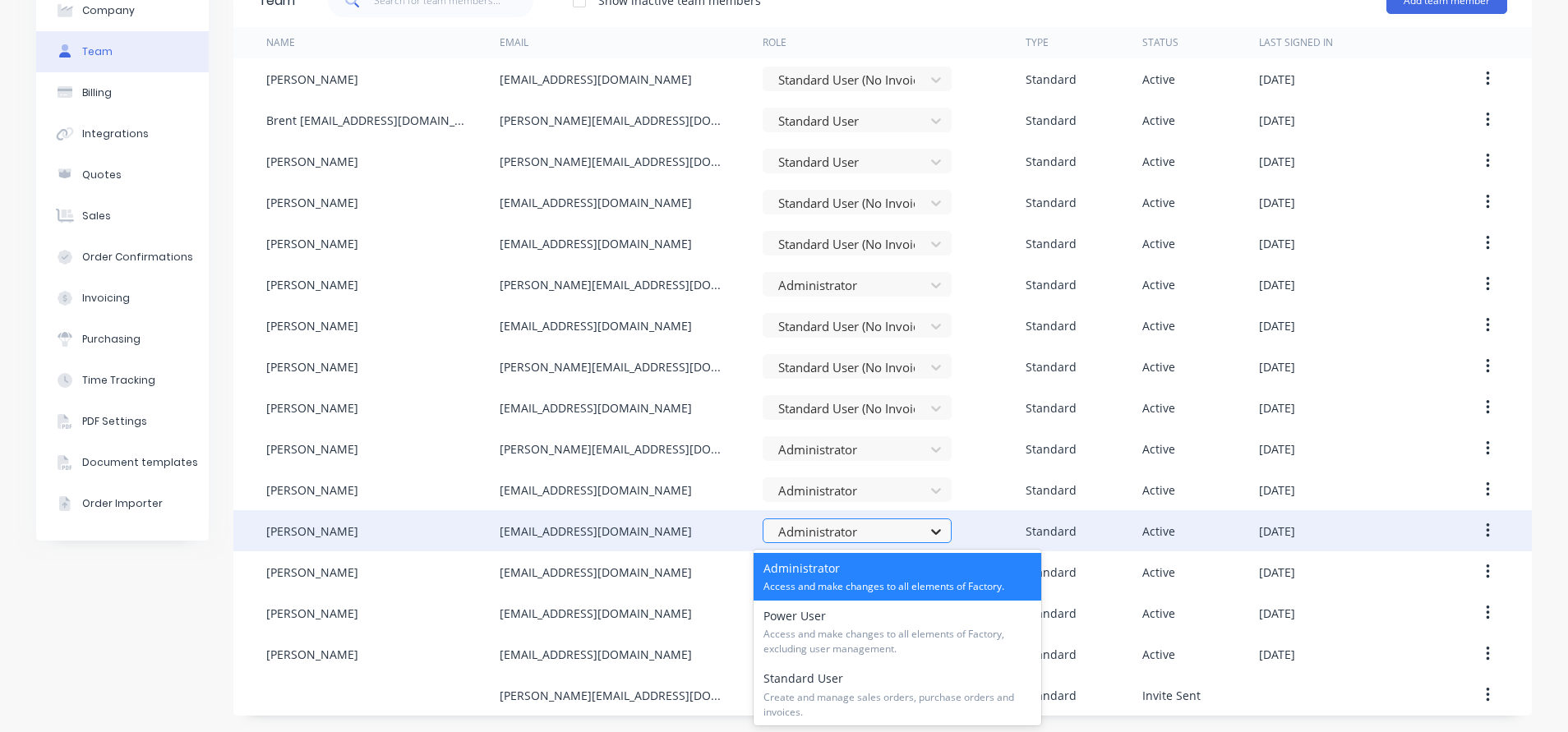
click at [928, 530] on icon at bounding box center [936, 532] width 17 height 17
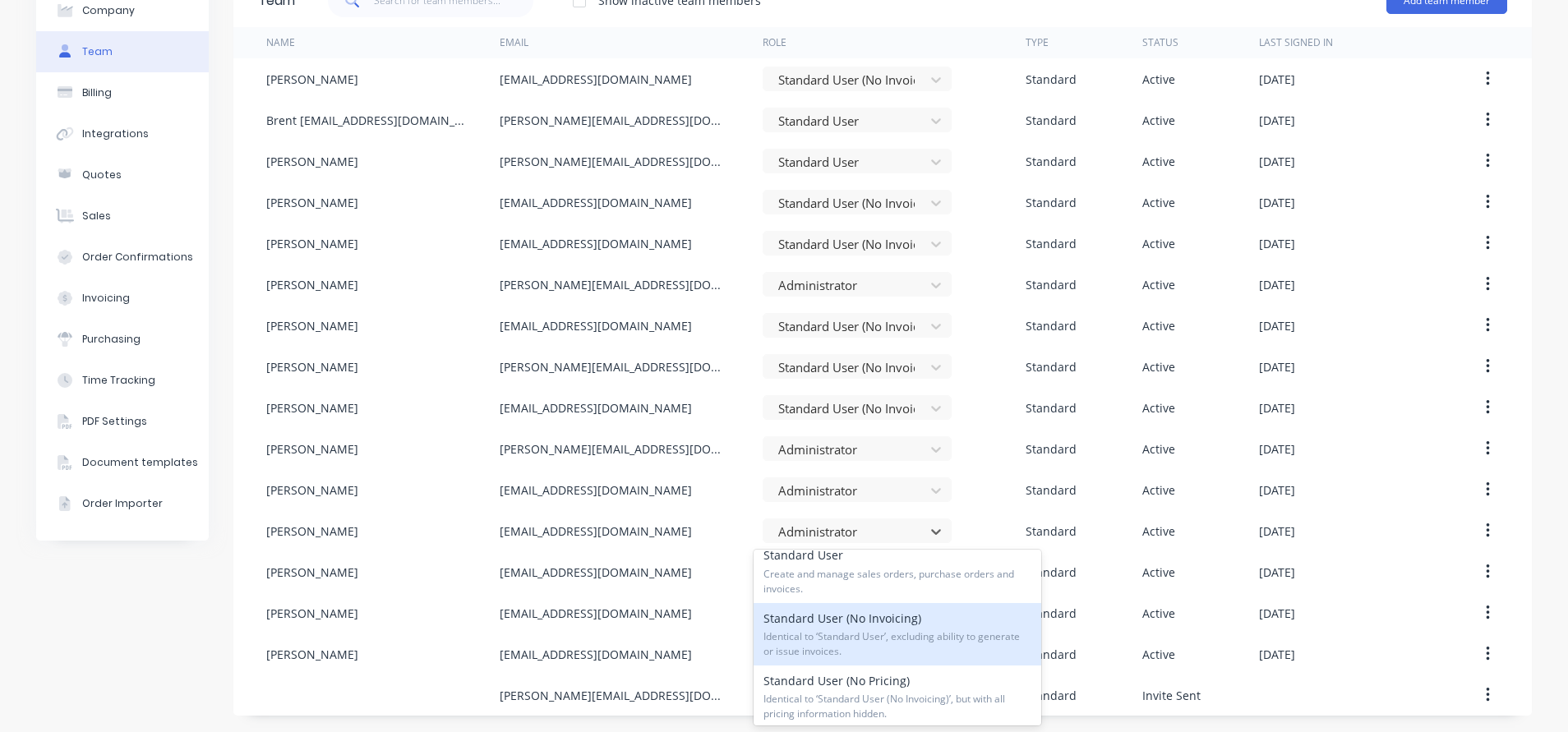
scroll to position [246, 0]
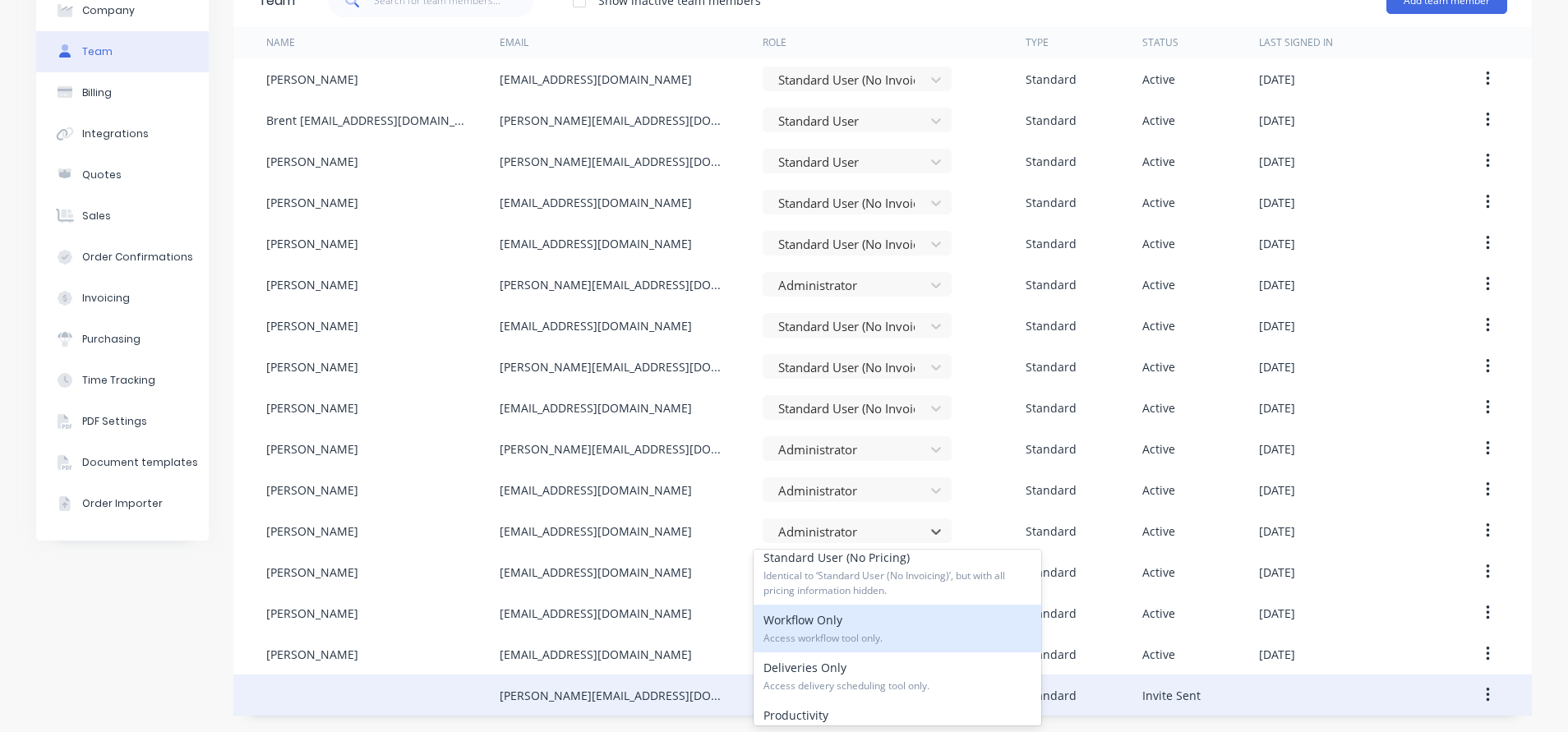
click at [391, 689] on div at bounding box center [383, 694] width 234 height 41
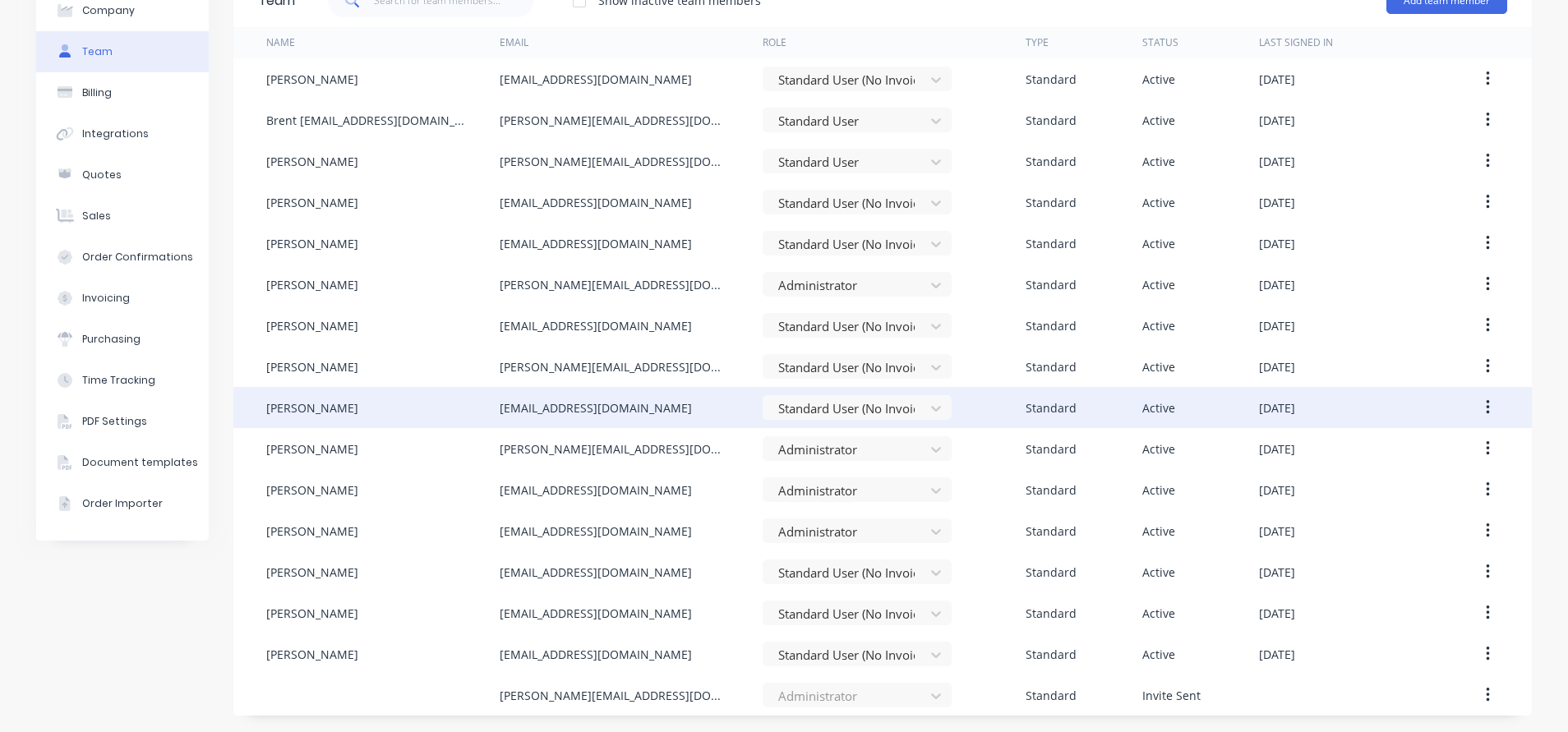
scroll to position [0, 0]
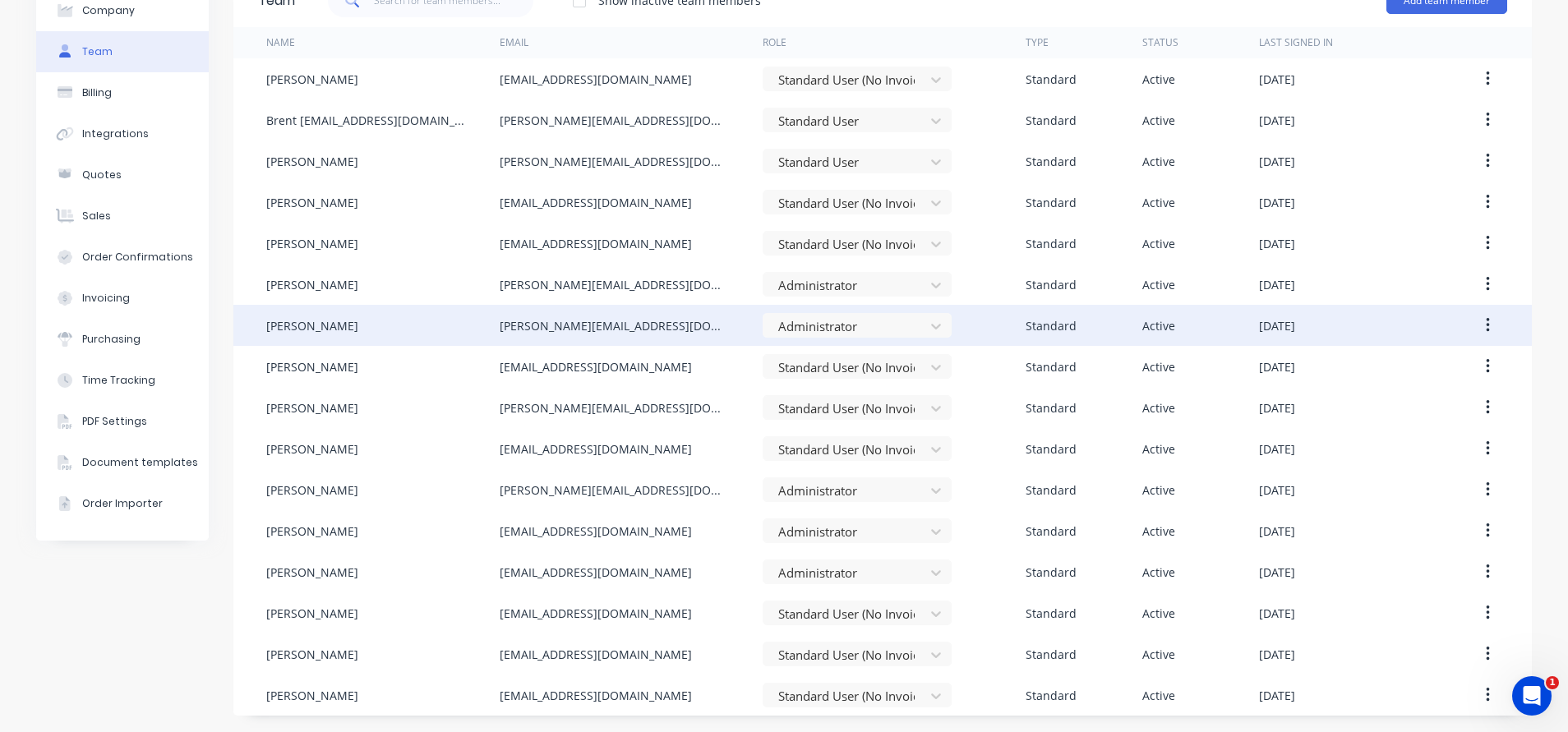
click at [370, 322] on div "[PERSON_NAME]" at bounding box center [383, 325] width 234 height 41
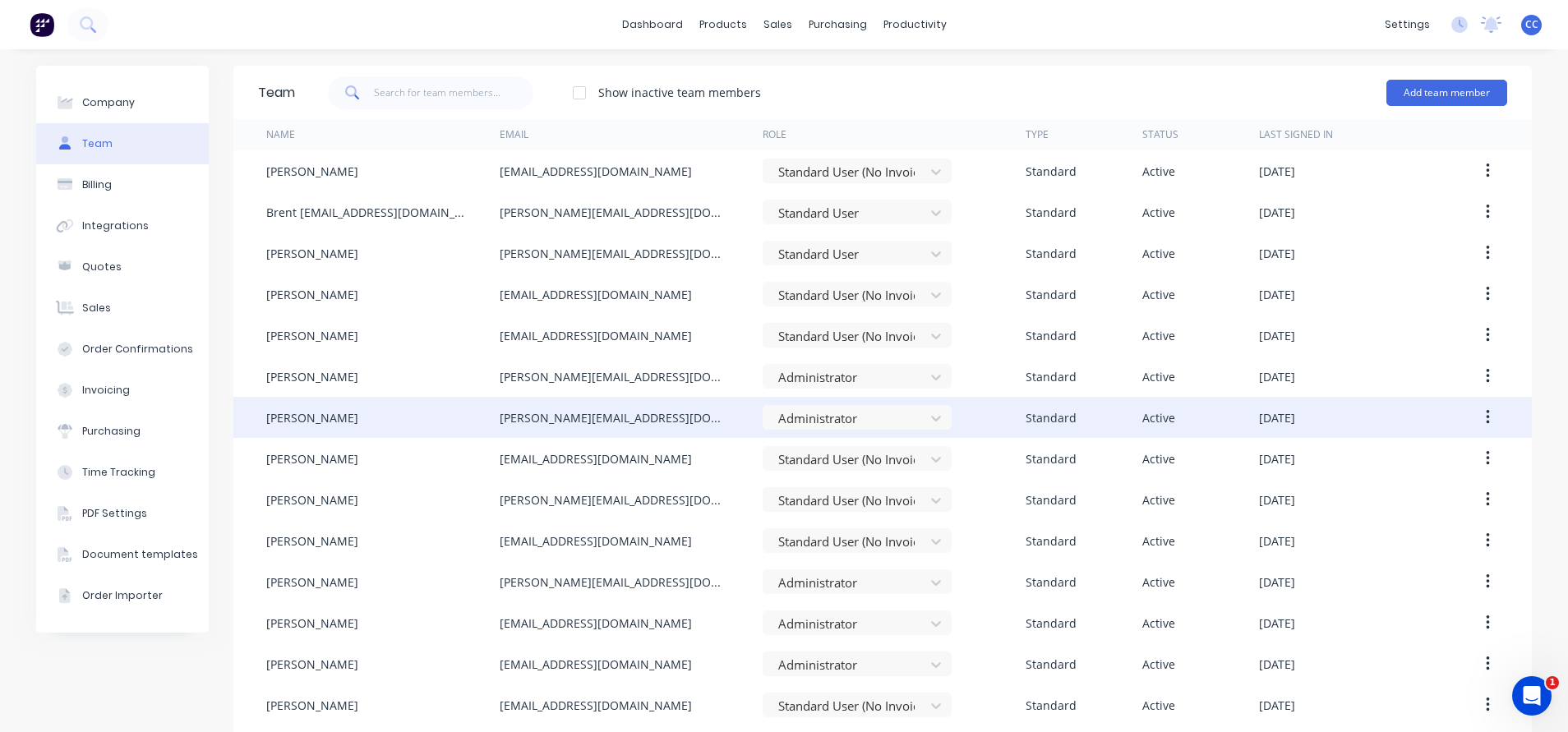
click at [1486, 414] on icon "button" at bounding box center [1488, 417] width 4 height 18
click at [1395, 457] on div "Edit" at bounding box center [1429, 461] width 127 height 24
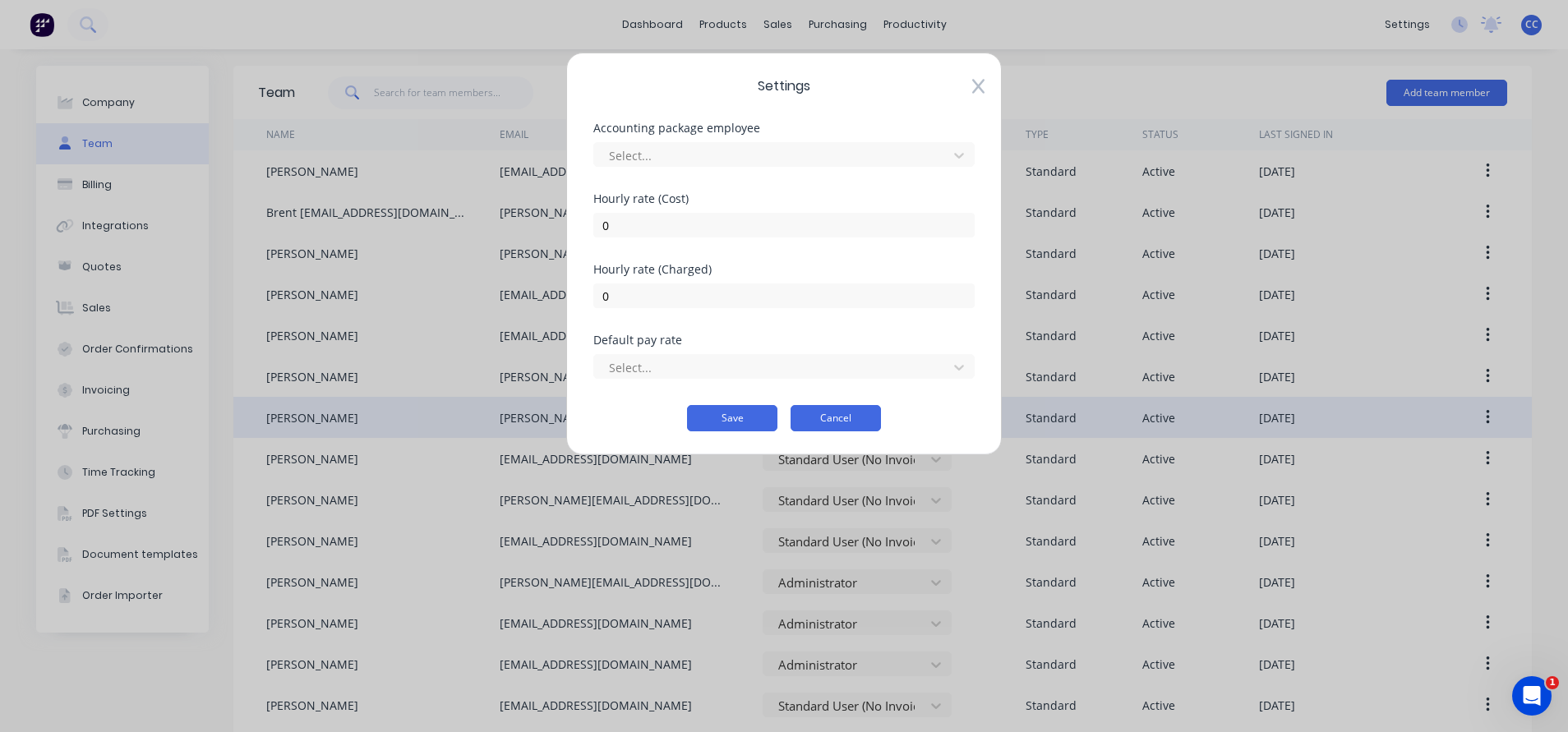
click at [837, 414] on button "Cancel" at bounding box center [836, 417] width 90 height 27
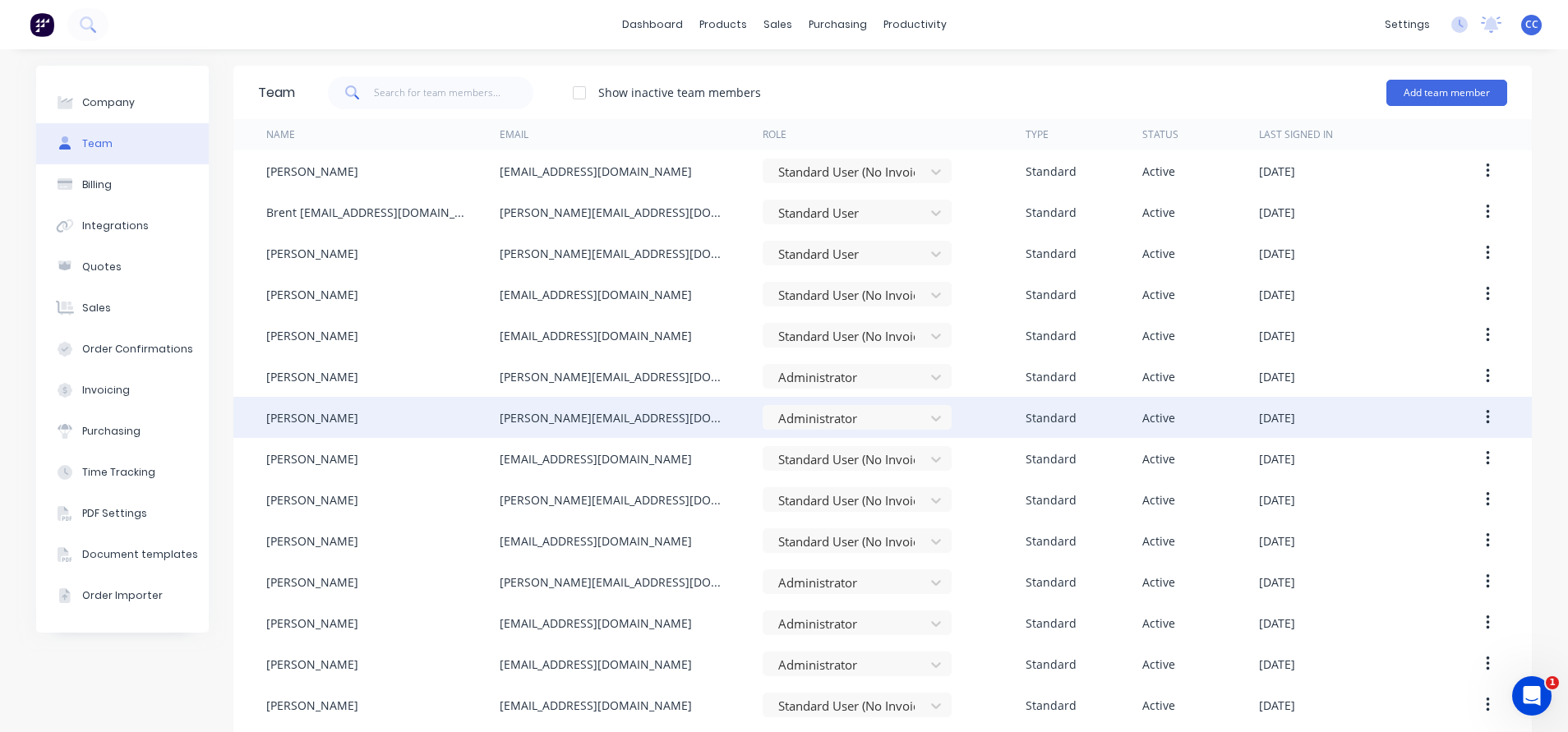
click at [653, 410] on div "[PERSON_NAME][EMAIL_ADDRESS][DOMAIN_NAME]" at bounding box center [615, 417] width 230 height 17
click at [665, 412] on div "[PERSON_NAME][EMAIL_ADDRESS][DOMAIN_NAME]" at bounding box center [631, 417] width 263 height 41
click at [645, 414] on div "[PERSON_NAME][EMAIL_ADDRESS][DOMAIN_NAME]" at bounding box center [615, 417] width 230 height 17
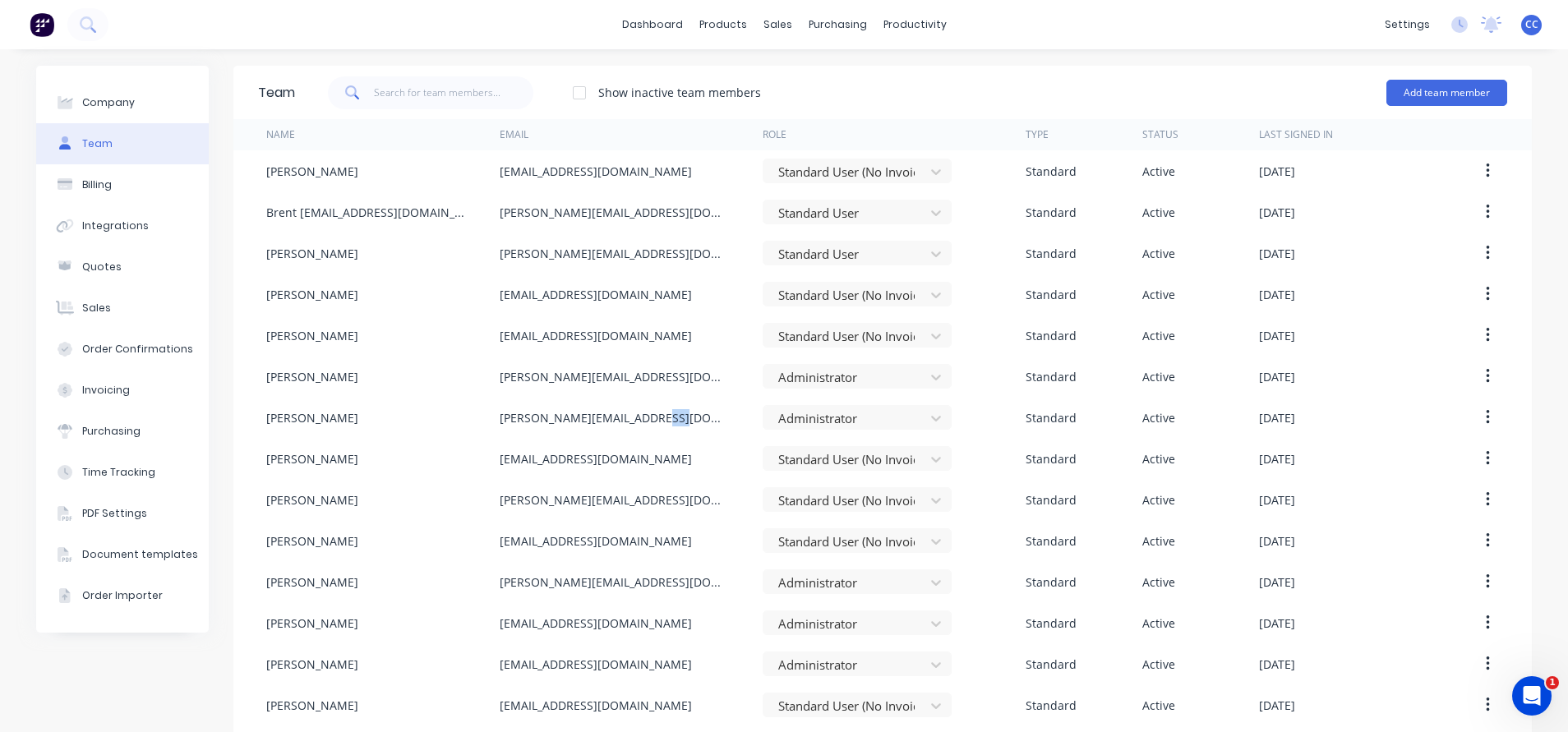
click at [1469, 407] on button "button" at bounding box center [1488, 417] width 39 height 29
click at [1456, 534] on div "Delete" at bounding box center [1429, 526] width 127 height 24
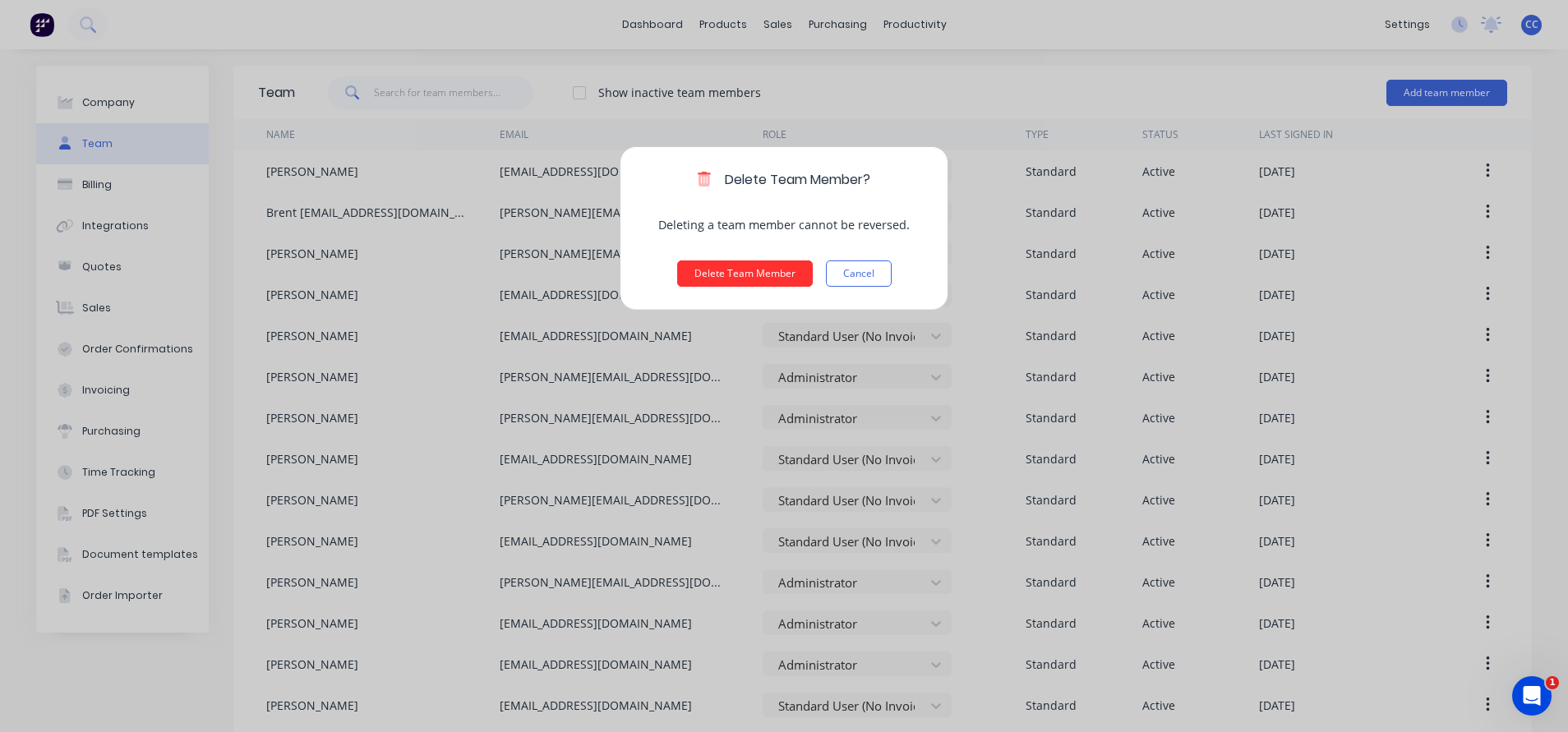
click at [700, 277] on button "Delete Team Member" at bounding box center [744, 273] width 135 height 27
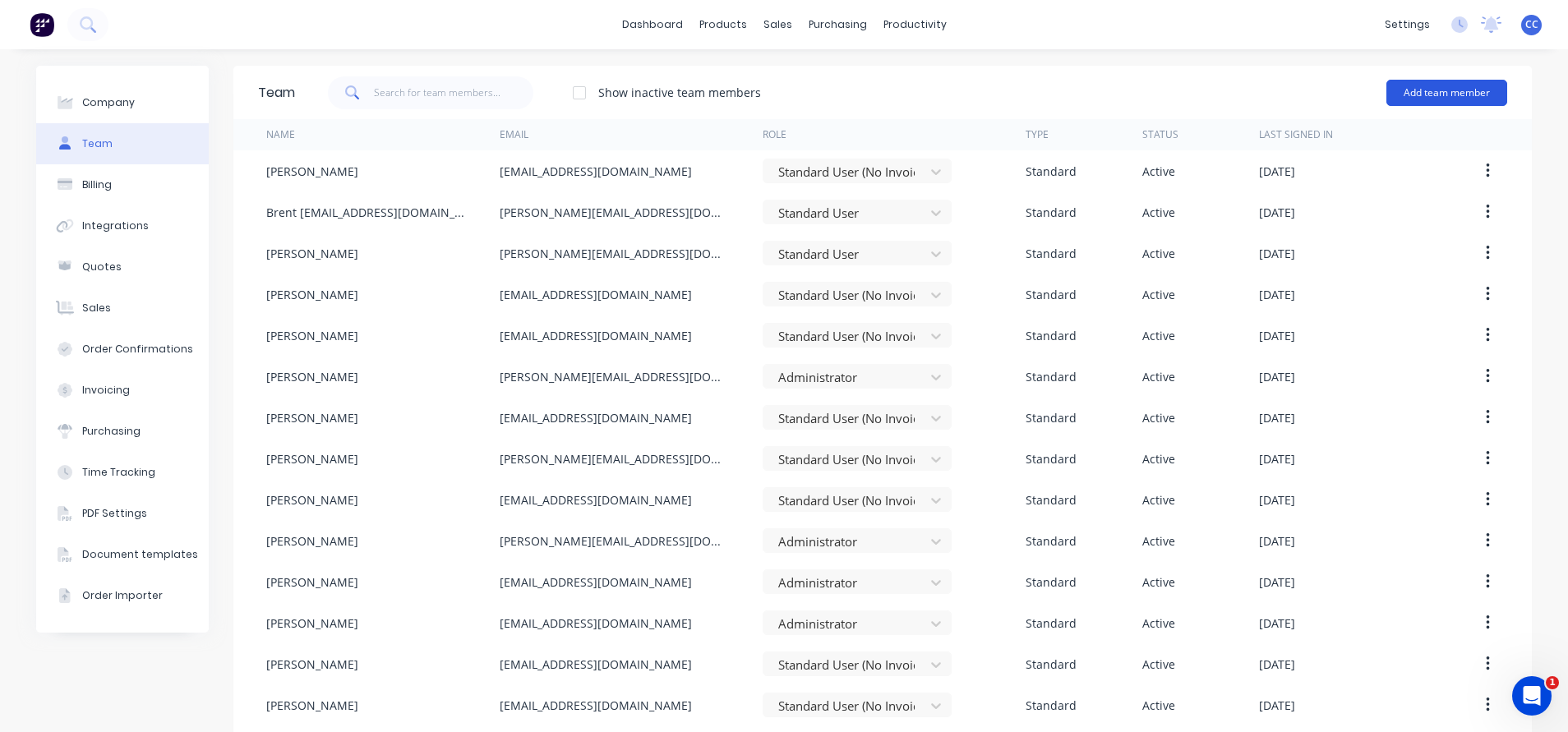
click at [1441, 88] on button "Add team member" at bounding box center [1447, 93] width 121 height 27
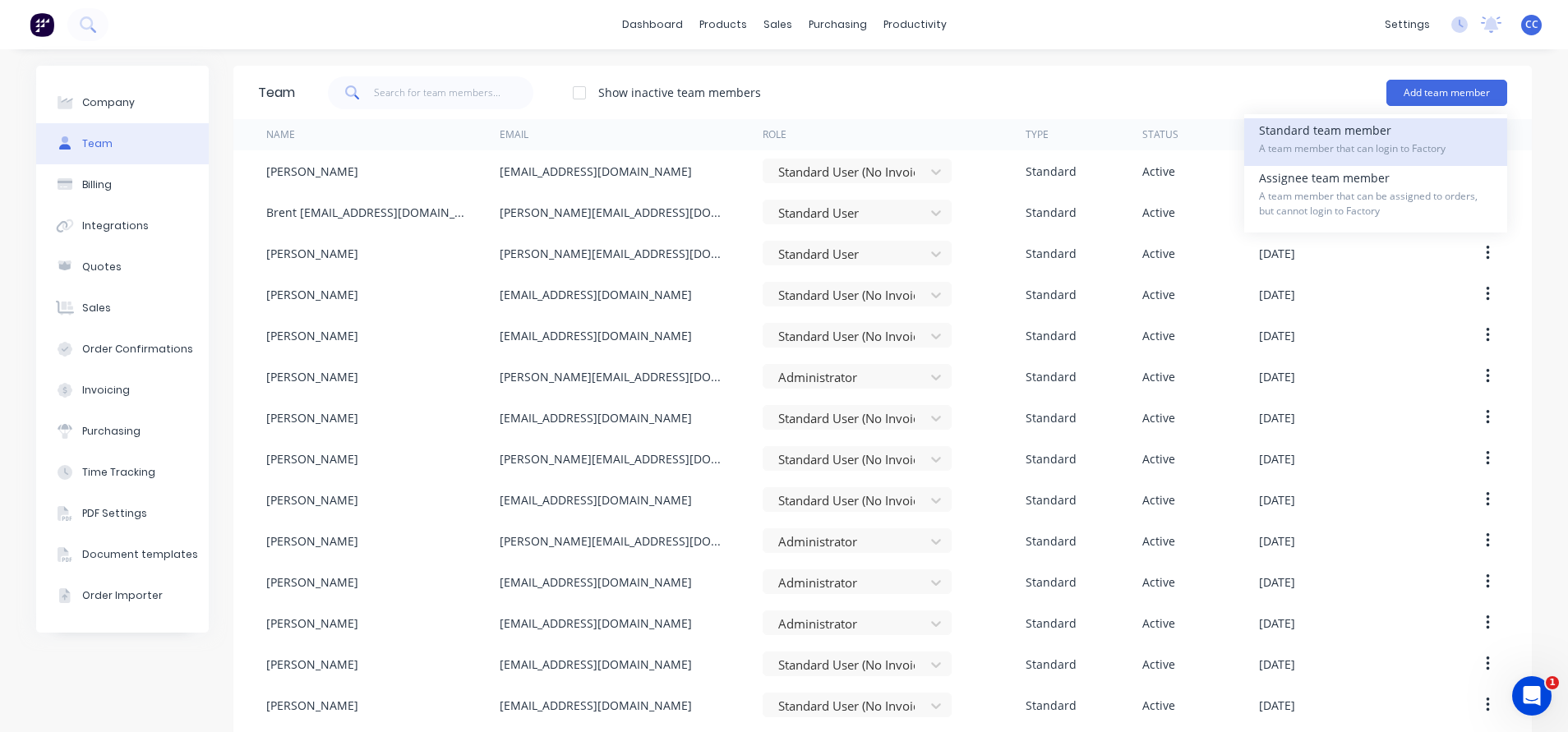
click at [1300, 134] on div "Standard team member A team member that can login to Factory" at bounding box center [1376, 143] width 234 height 48
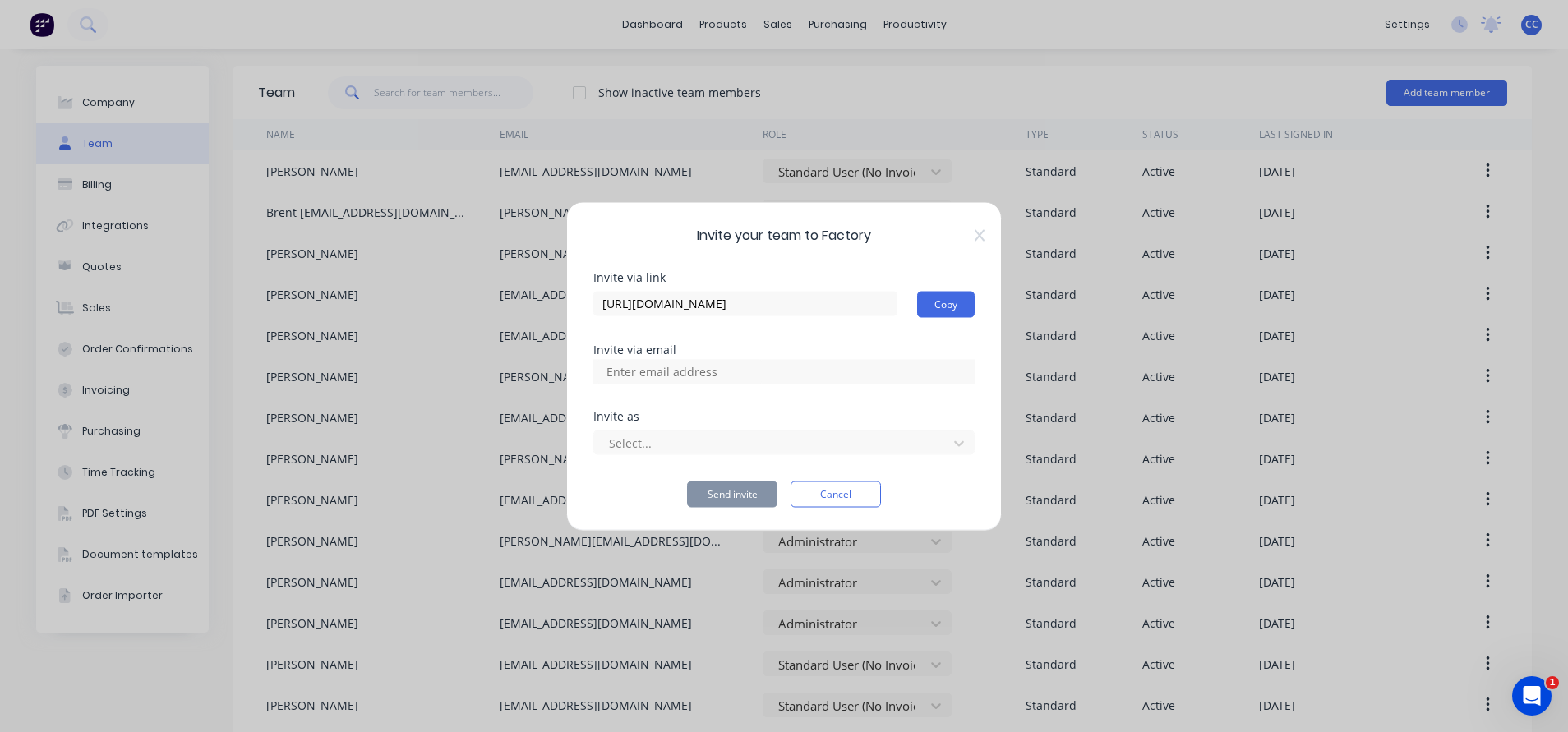
click at [738, 372] on input at bounding box center [679, 371] width 165 height 25
type input "[EMAIL_ADDRESS][DOMAIN_NAME]"
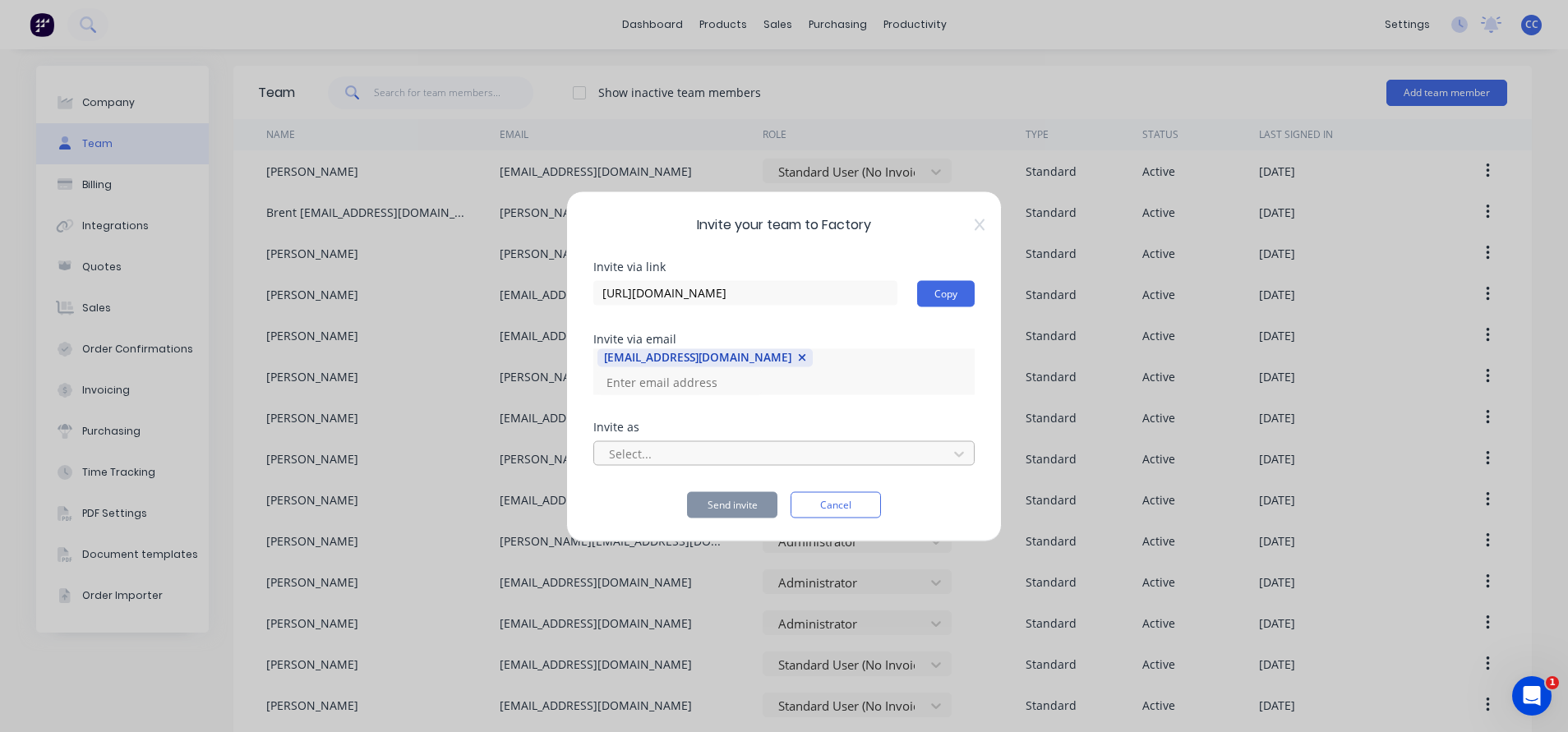
scroll to position [0, 0]
click at [952, 448] on icon at bounding box center [959, 453] width 17 height 17
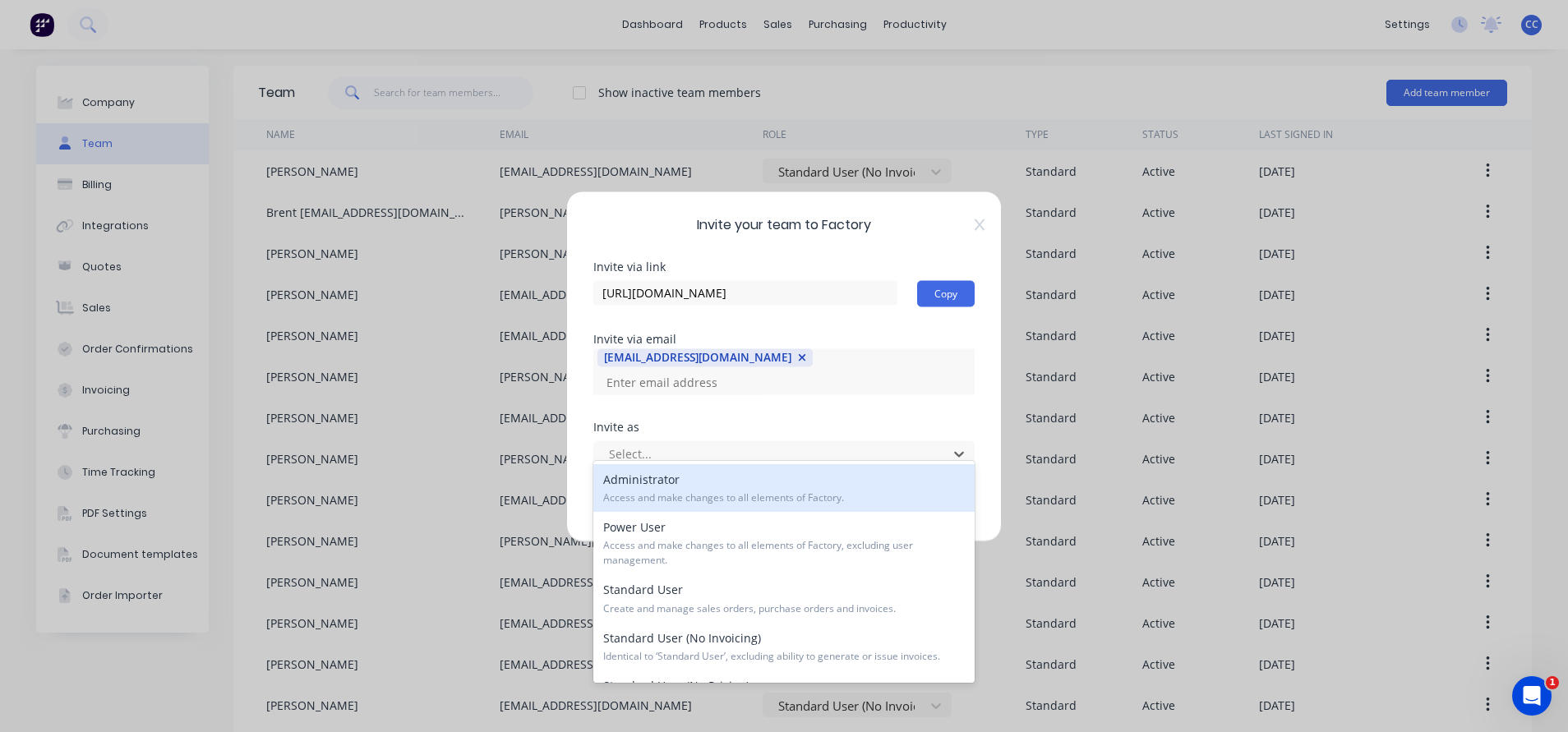
click at [724, 499] on span "Access and make changes to all elements of Factory." at bounding box center [784, 498] width 362 height 15
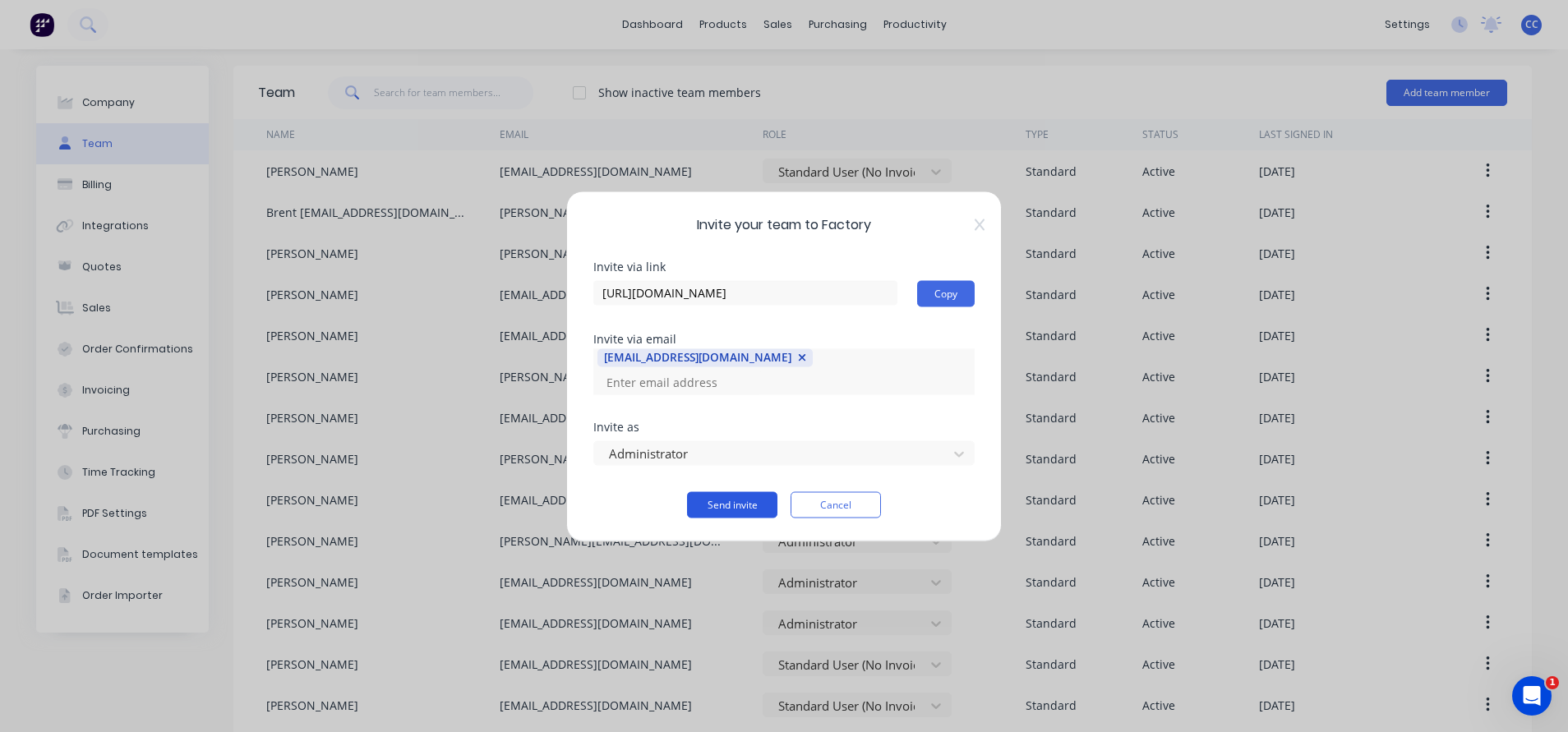
click at [735, 493] on button "Send invite" at bounding box center [732, 504] width 90 height 27
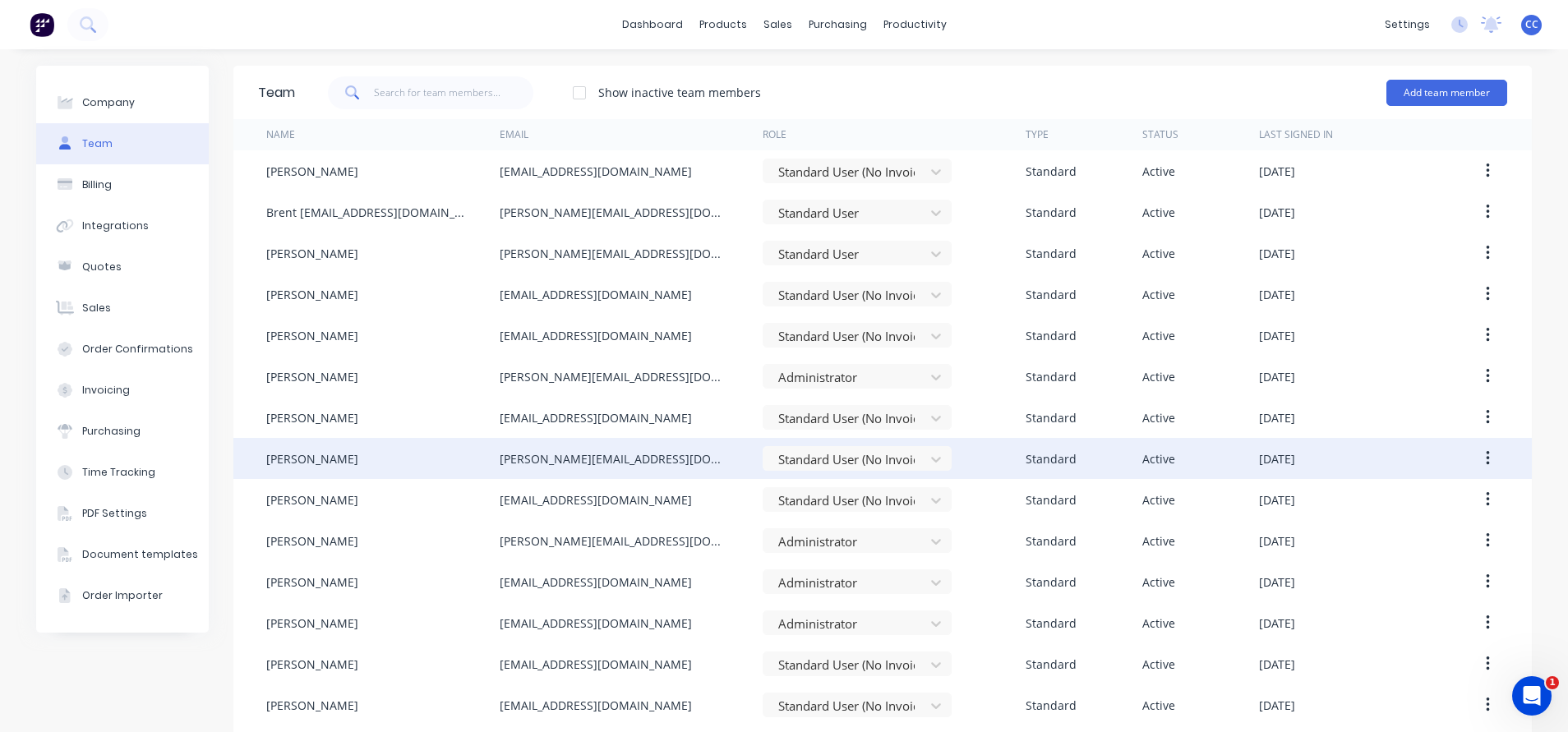
scroll to position [92, 0]
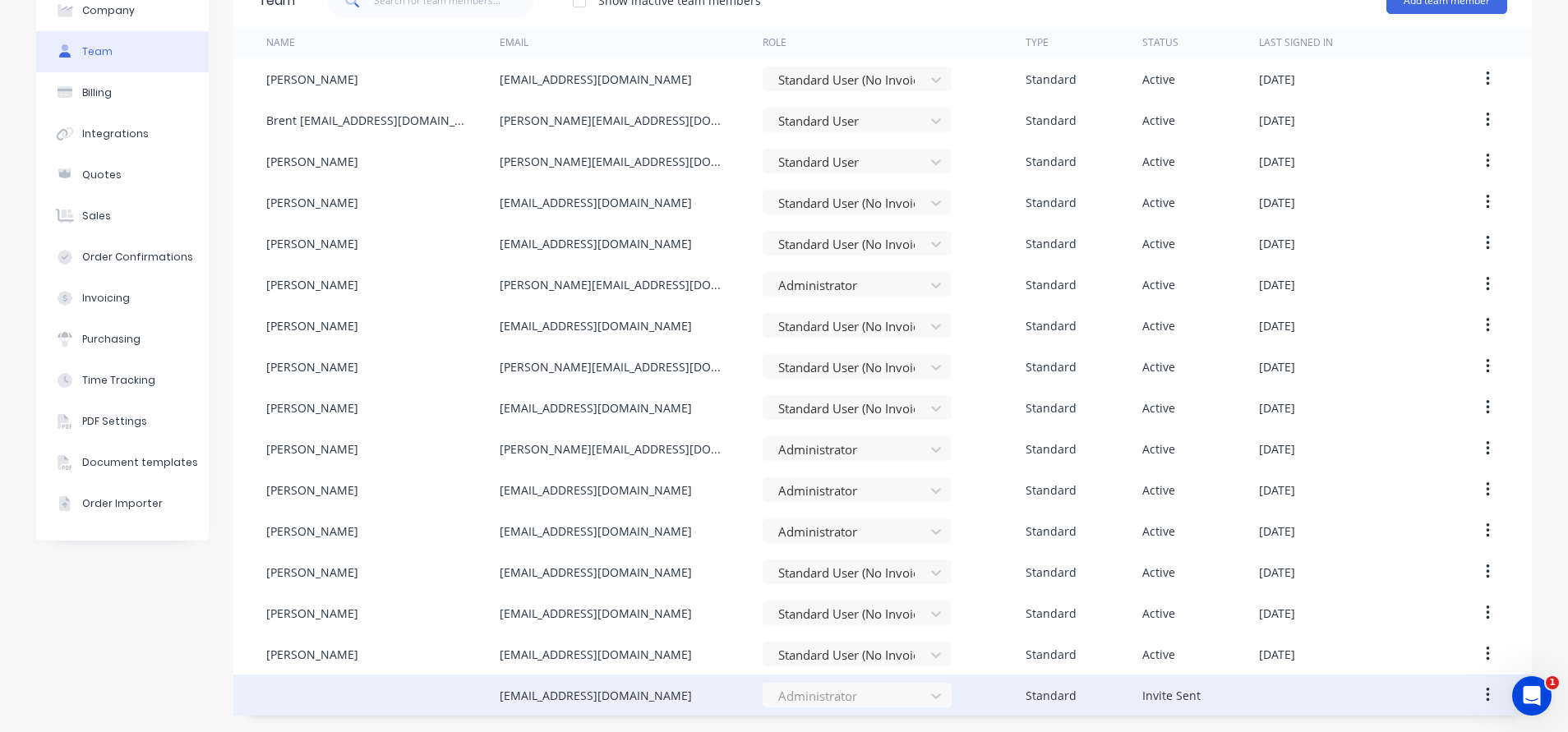
click at [605, 692] on div "[EMAIL_ADDRESS][DOMAIN_NAME]" at bounding box center [595, 695] width 192 height 17
click at [612, 692] on div "[EMAIL_ADDRESS][DOMAIN_NAME]" at bounding box center [595, 695] width 192 height 17
drag, startPoint x: 611, startPoint y: 692, endPoint x: 729, endPoint y: 685, distance: 118.2
click at [729, 685] on div "[EMAIL_ADDRESS][DOMAIN_NAME]" at bounding box center [631, 694] width 263 height 41
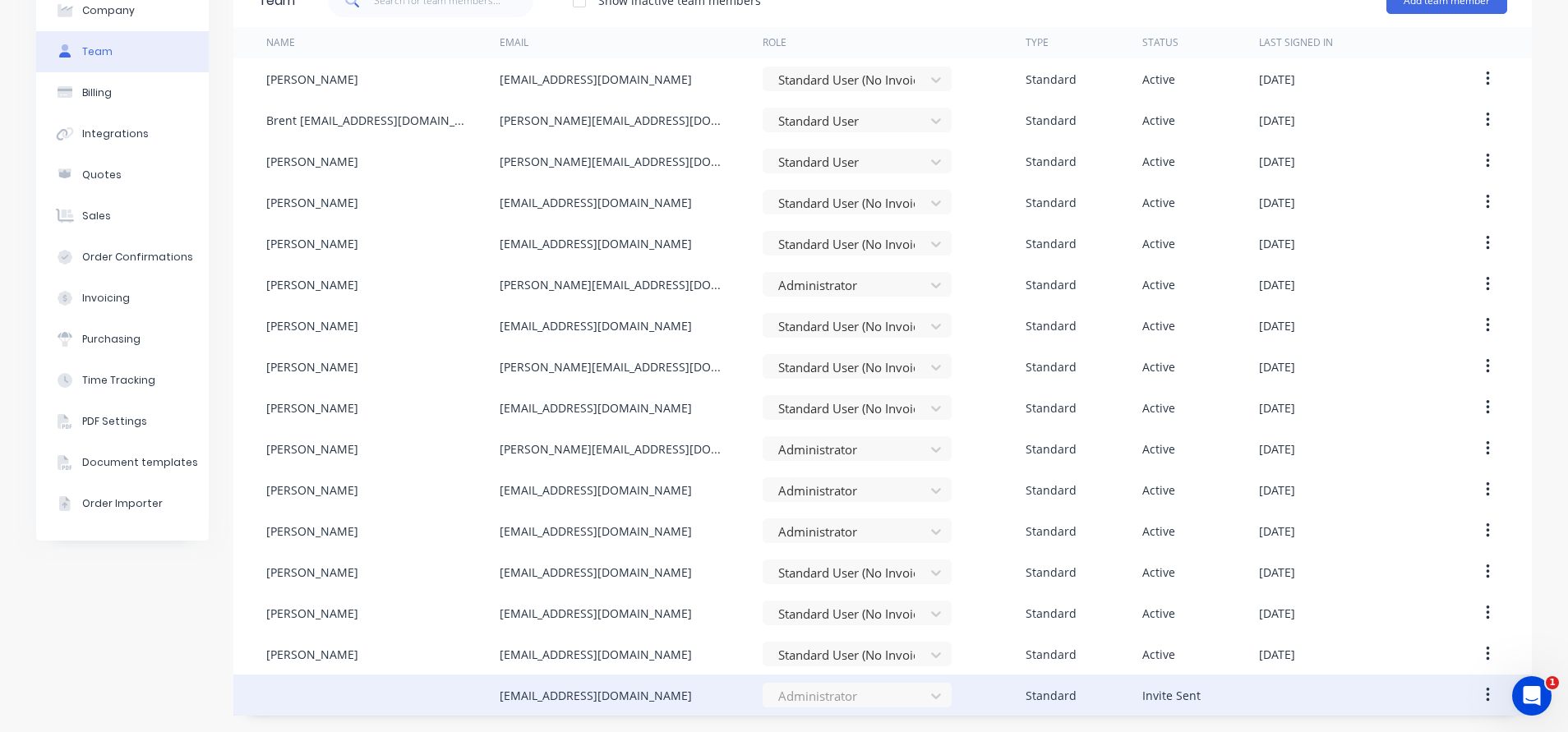
click at [601, 697] on div "[EMAIL_ADDRESS][DOMAIN_NAME]" at bounding box center [595, 695] width 192 height 17
click at [1157, 692] on div "Invite Sent" at bounding box center [1170, 695] width 58 height 17
click at [1481, 691] on button "button" at bounding box center [1488, 694] width 39 height 29
click at [1475, 700] on button "button" at bounding box center [1488, 694] width 39 height 29
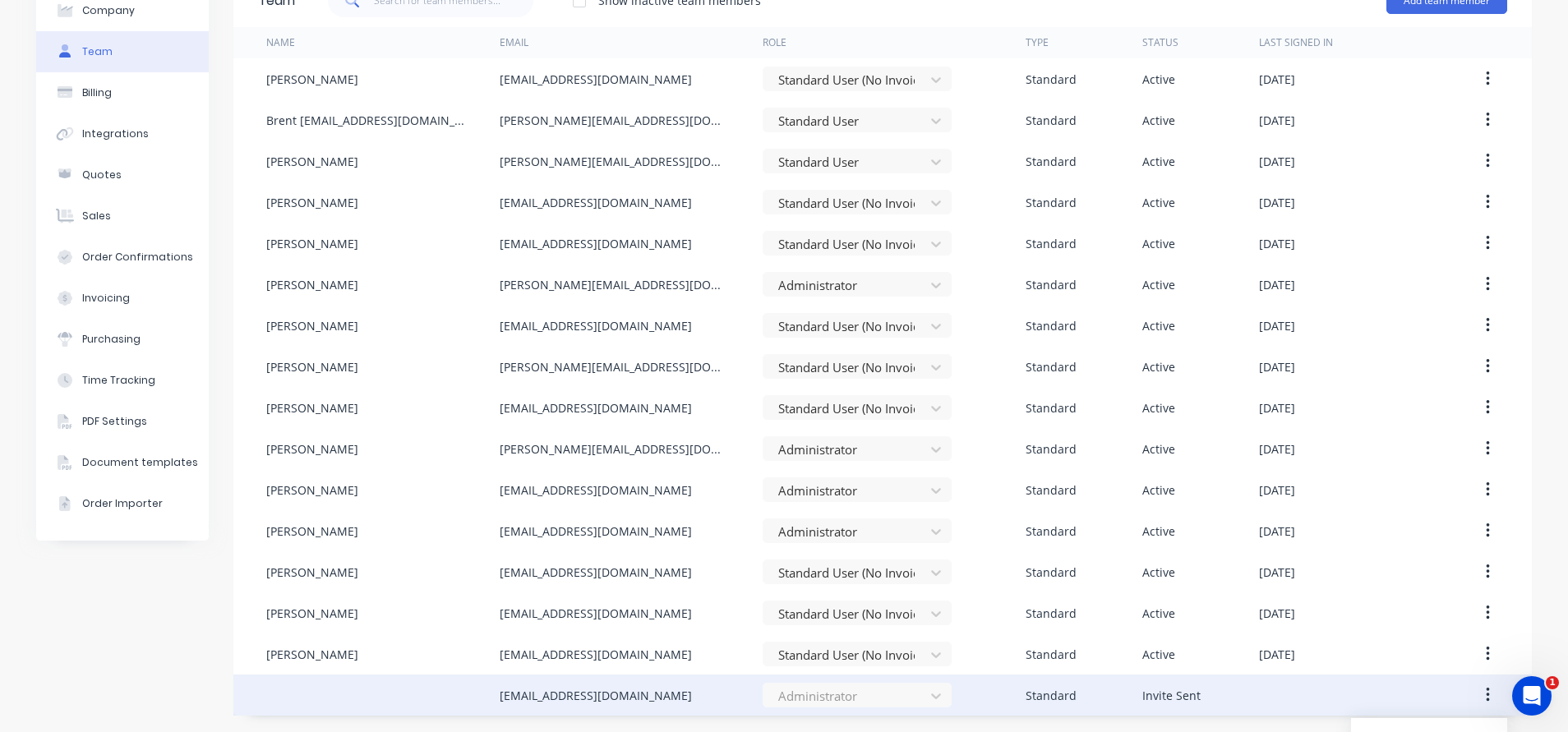
click at [1475, 693] on button "button" at bounding box center [1488, 694] width 39 height 29
click at [1486, 692] on icon "button" at bounding box center [1488, 695] width 4 height 18
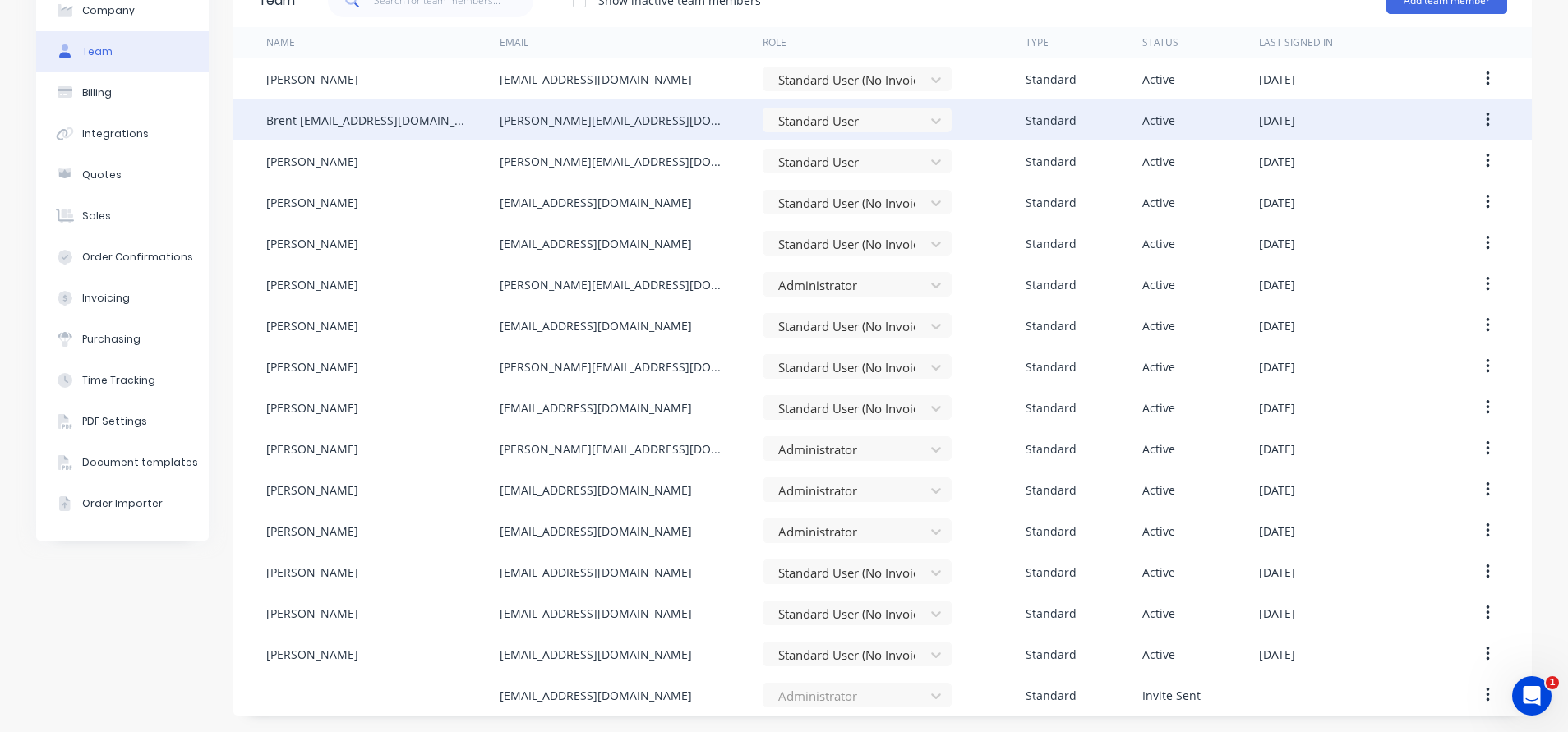
scroll to position [0, 0]
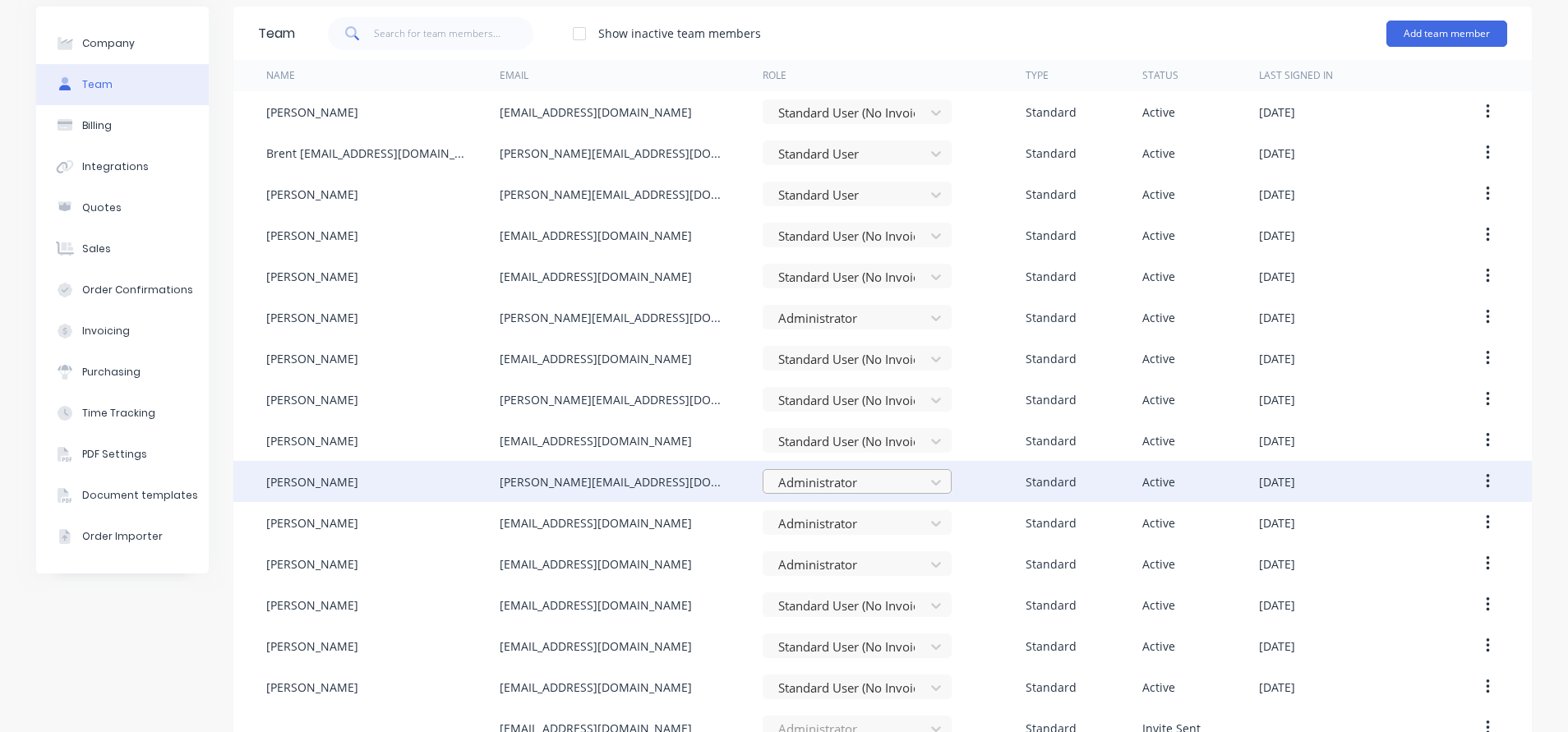
scroll to position [92, 0]
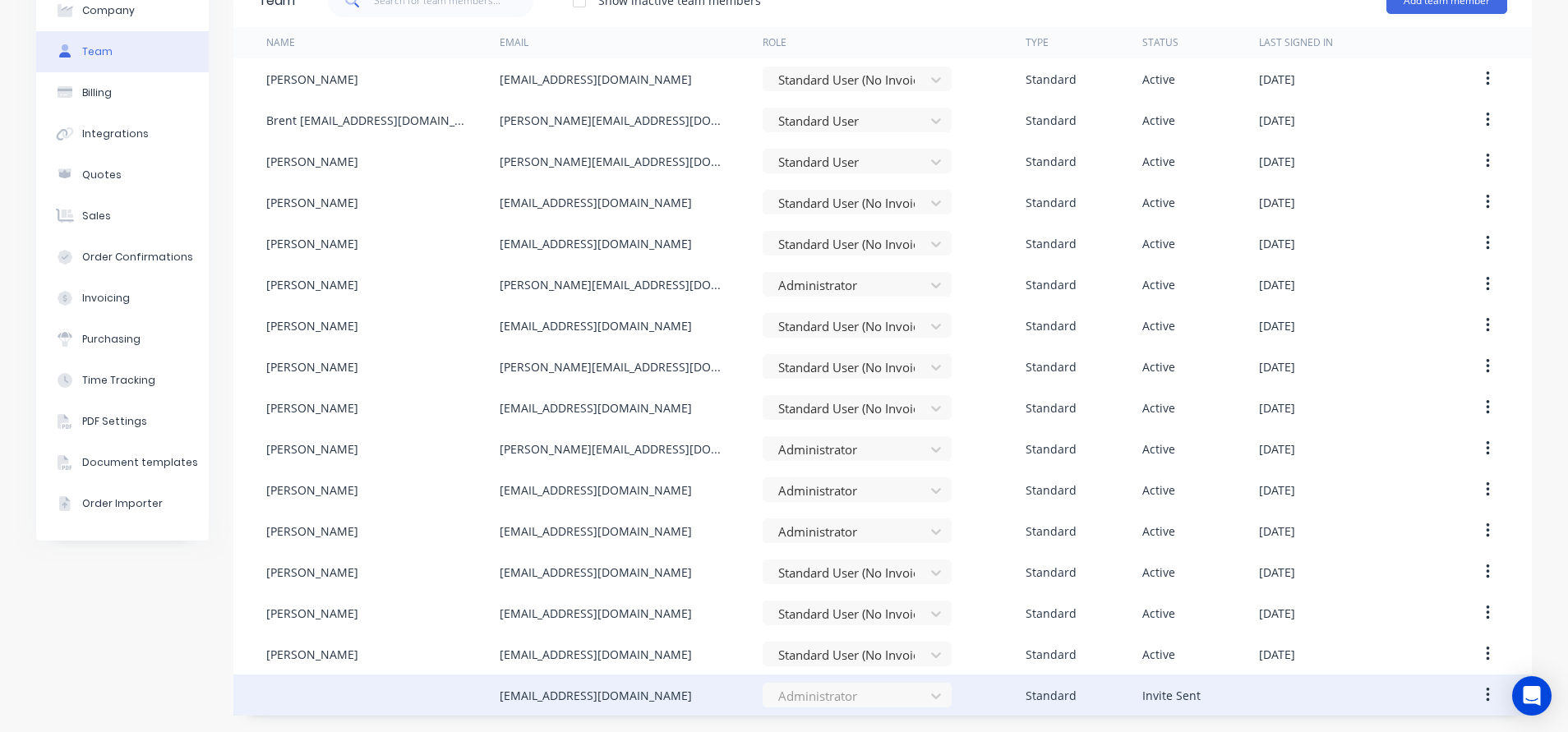
click at [617, 689] on div "[EMAIL_ADDRESS][DOMAIN_NAME]" at bounding box center [595, 695] width 192 height 17
click at [1482, 692] on button "button" at bounding box center [1488, 694] width 39 height 29
